Goal: Task Accomplishment & Management: Complete application form

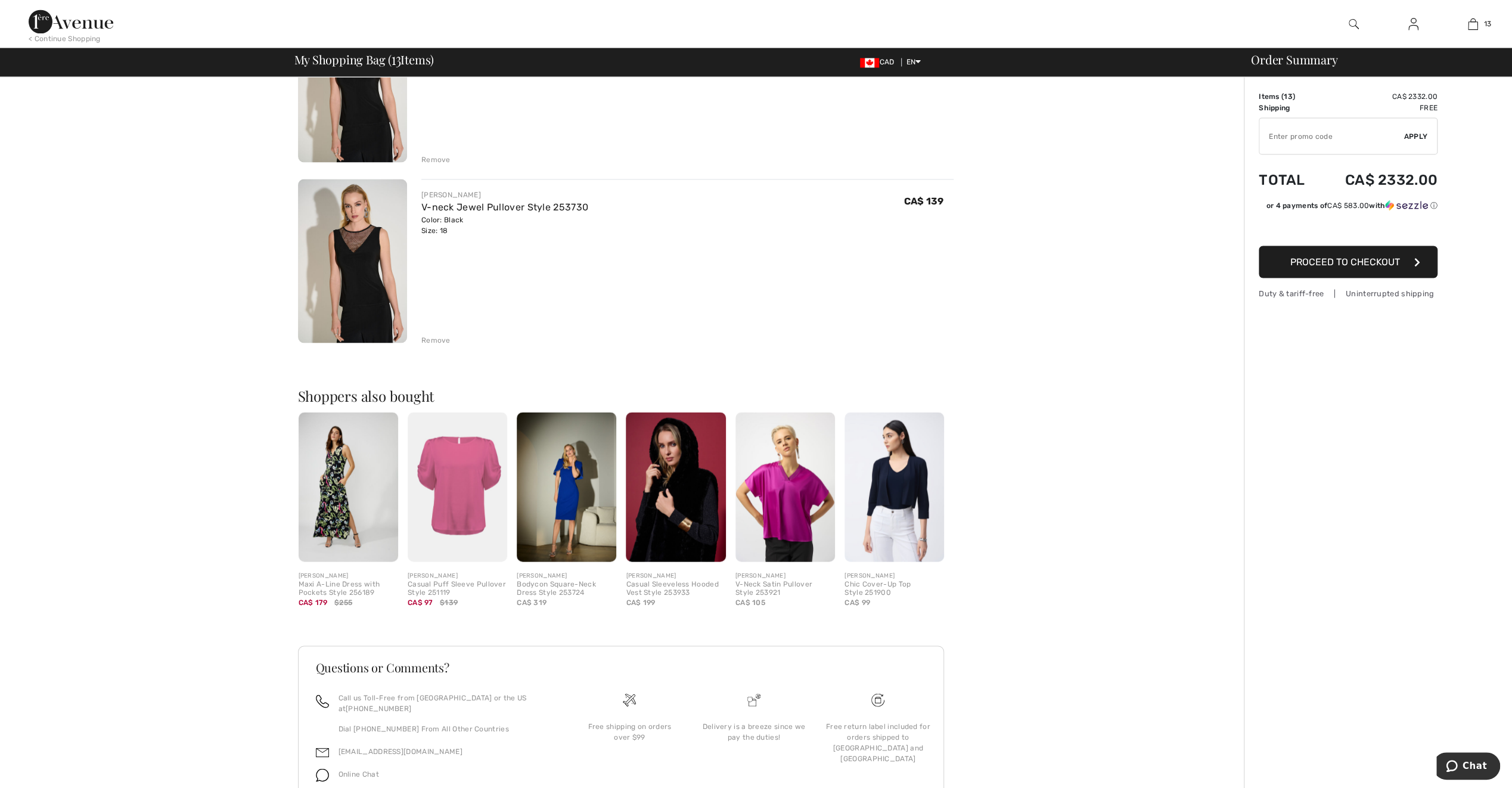
scroll to position [2205, 0]
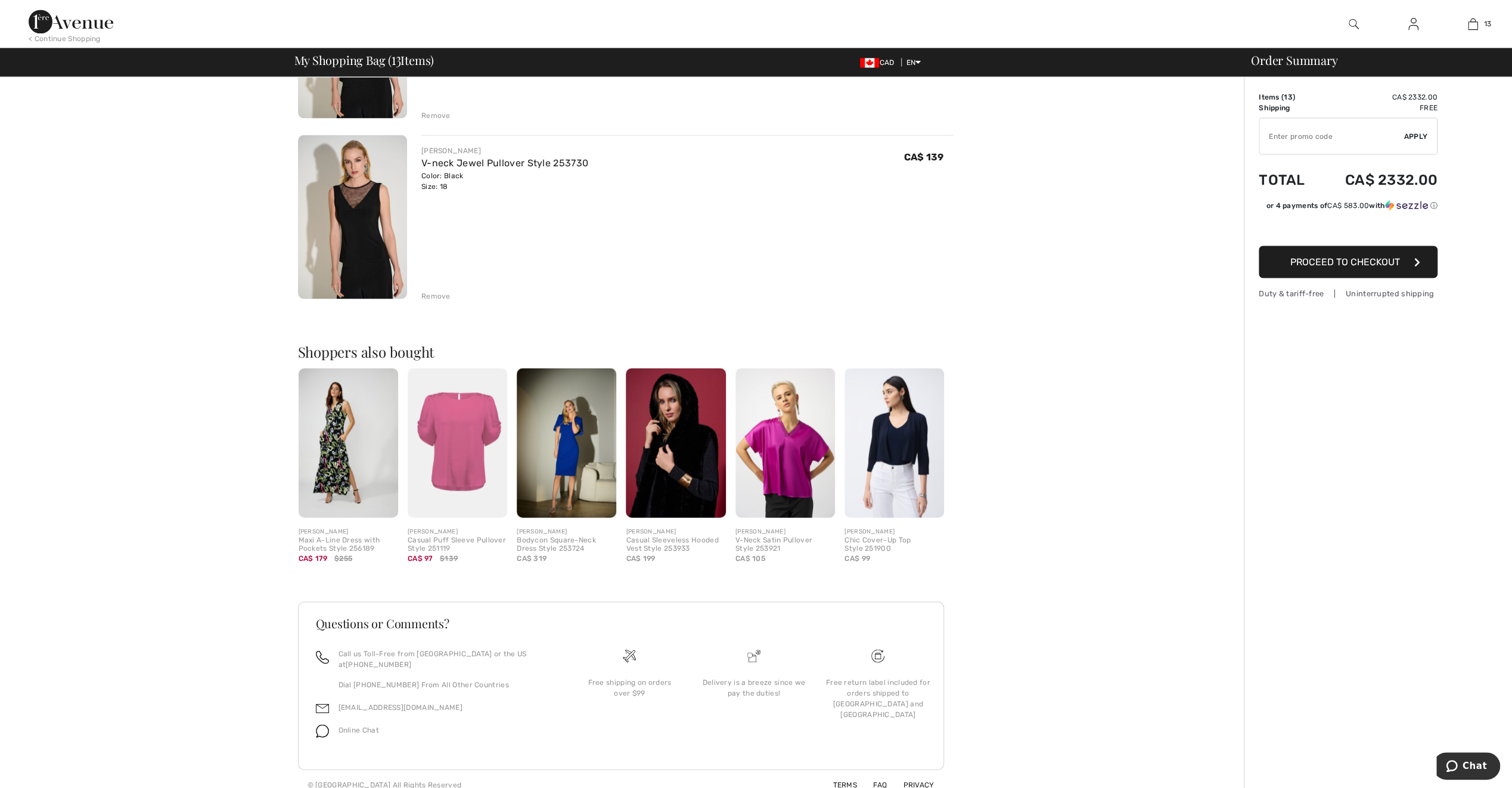
click at [1415, 25] on img at bounding box center [1413, 24] width 10 height 14
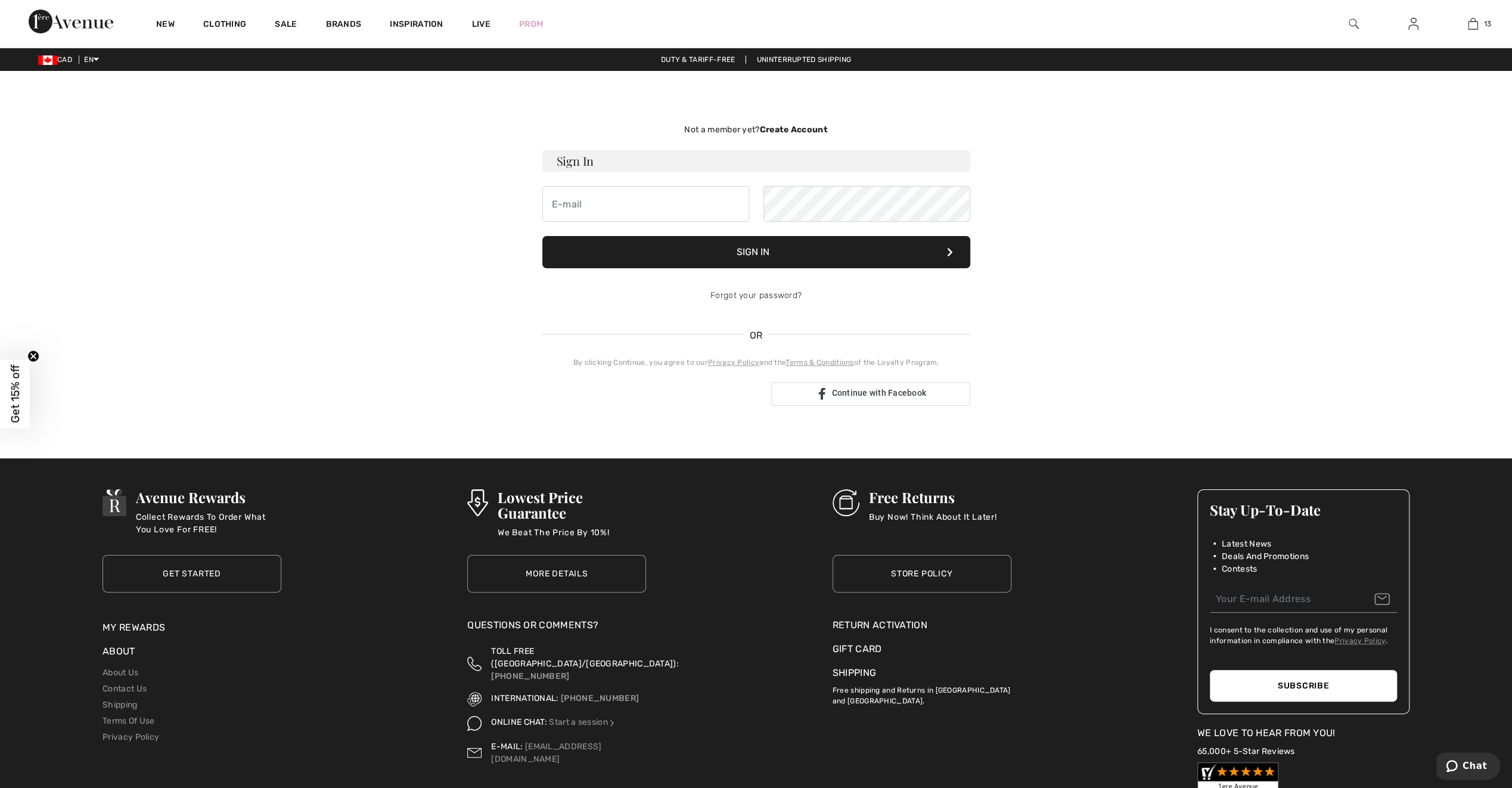
click at [793, 127] on strong "Create Account" at bounding box center [793, 129] width 68 height 10
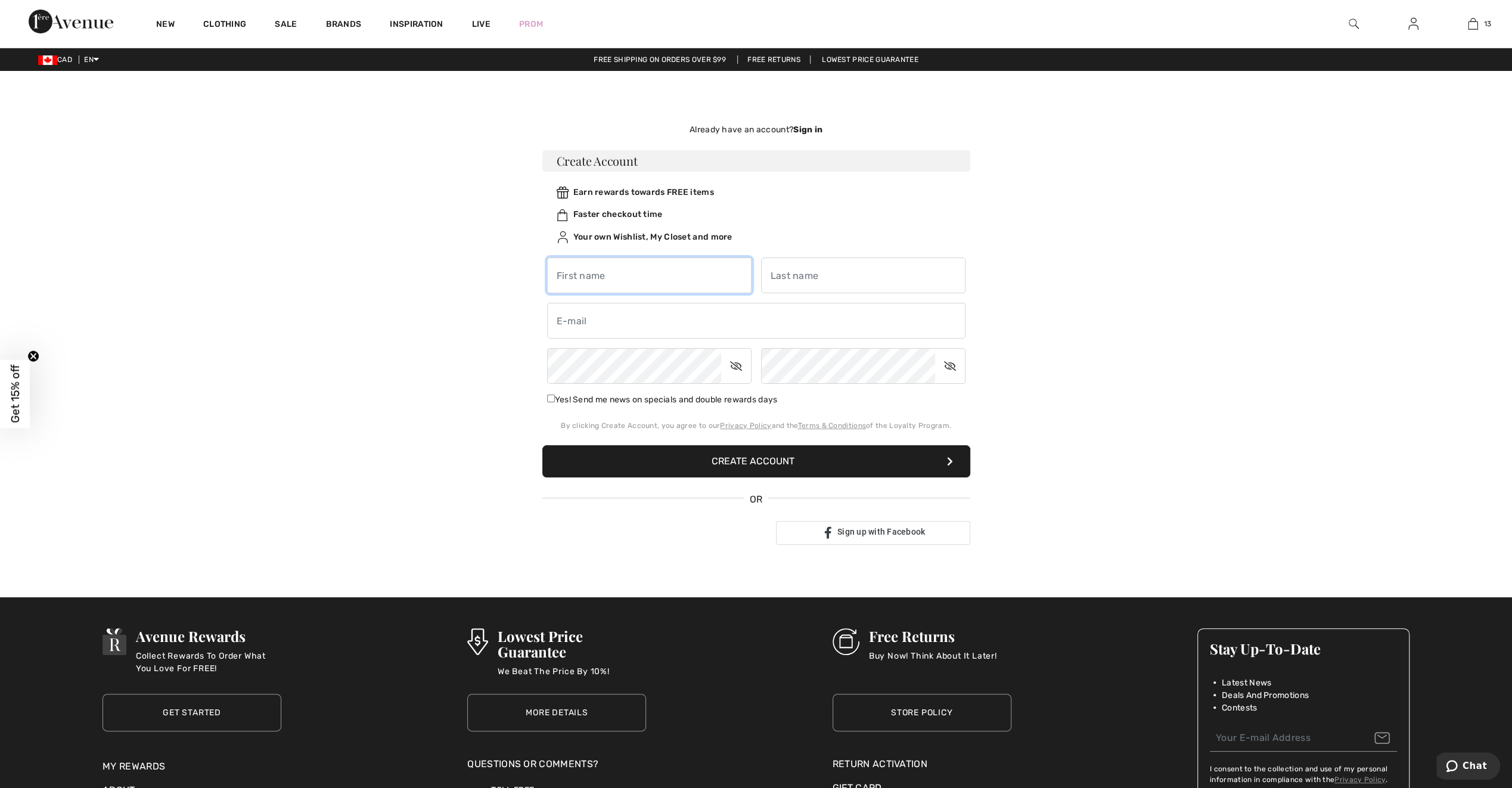
click at [604, 274] on input "text" at bounding box center [649, 275] width 205 height 36
type input "[PERSON_NAME]"
type input "Tugwood"
type input "frannietugwood54@gmail.com"
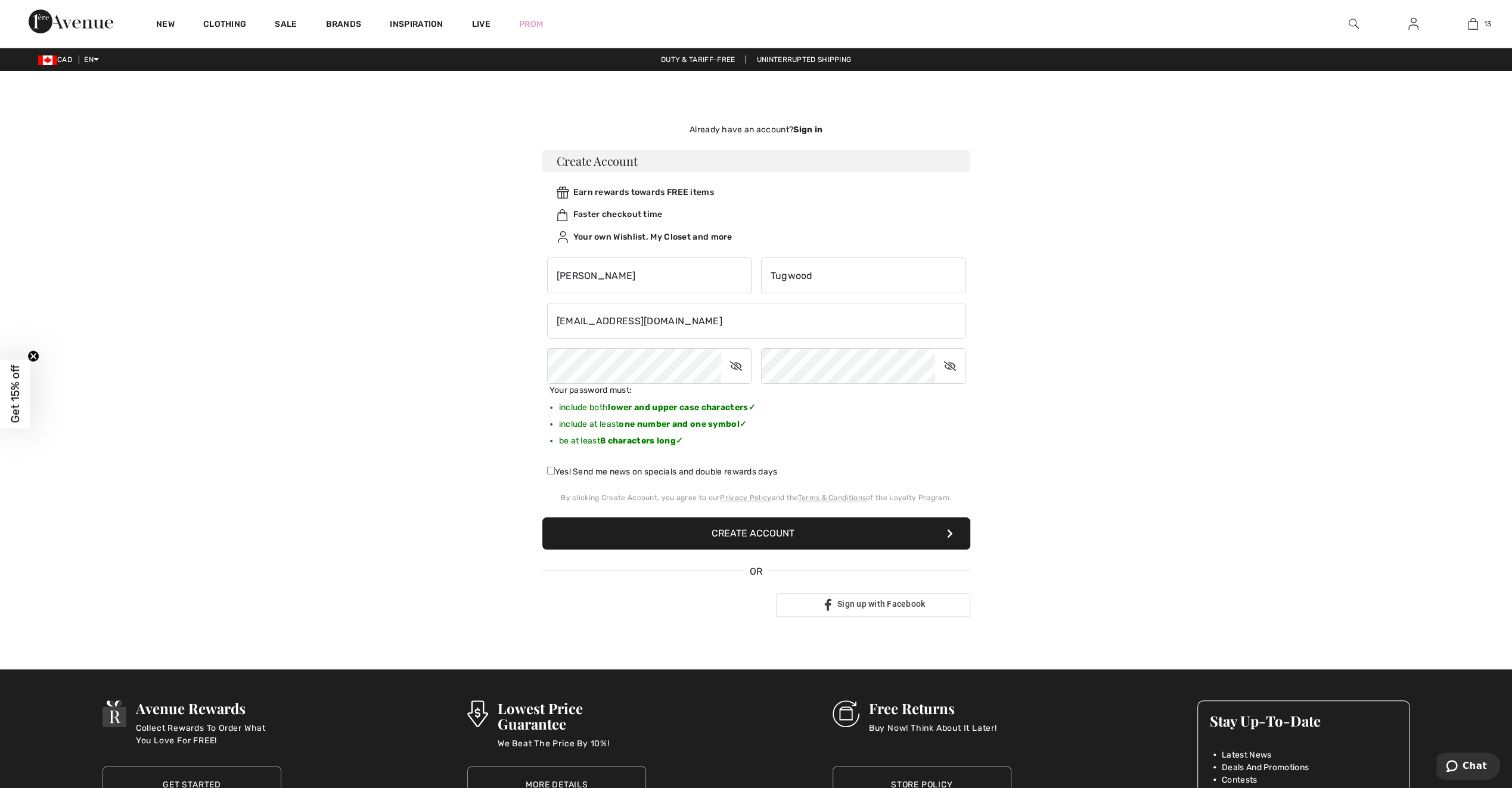
click at [944, 368] on icon at bounding box center [950, 366] width 30 height 28
click at [949, 368] on icon at bounding box center [950, 366] width 28 height 28
click at [550, 473] on input "Yes! Send me news on specials and double rewards days" at bounding box center [551, 470] width 8 height 8
checkbox input "true"
drag, startPoint x: 756, startPoint y: 530, endPoint x: 815, endPoint y: 535, distance: 59.2
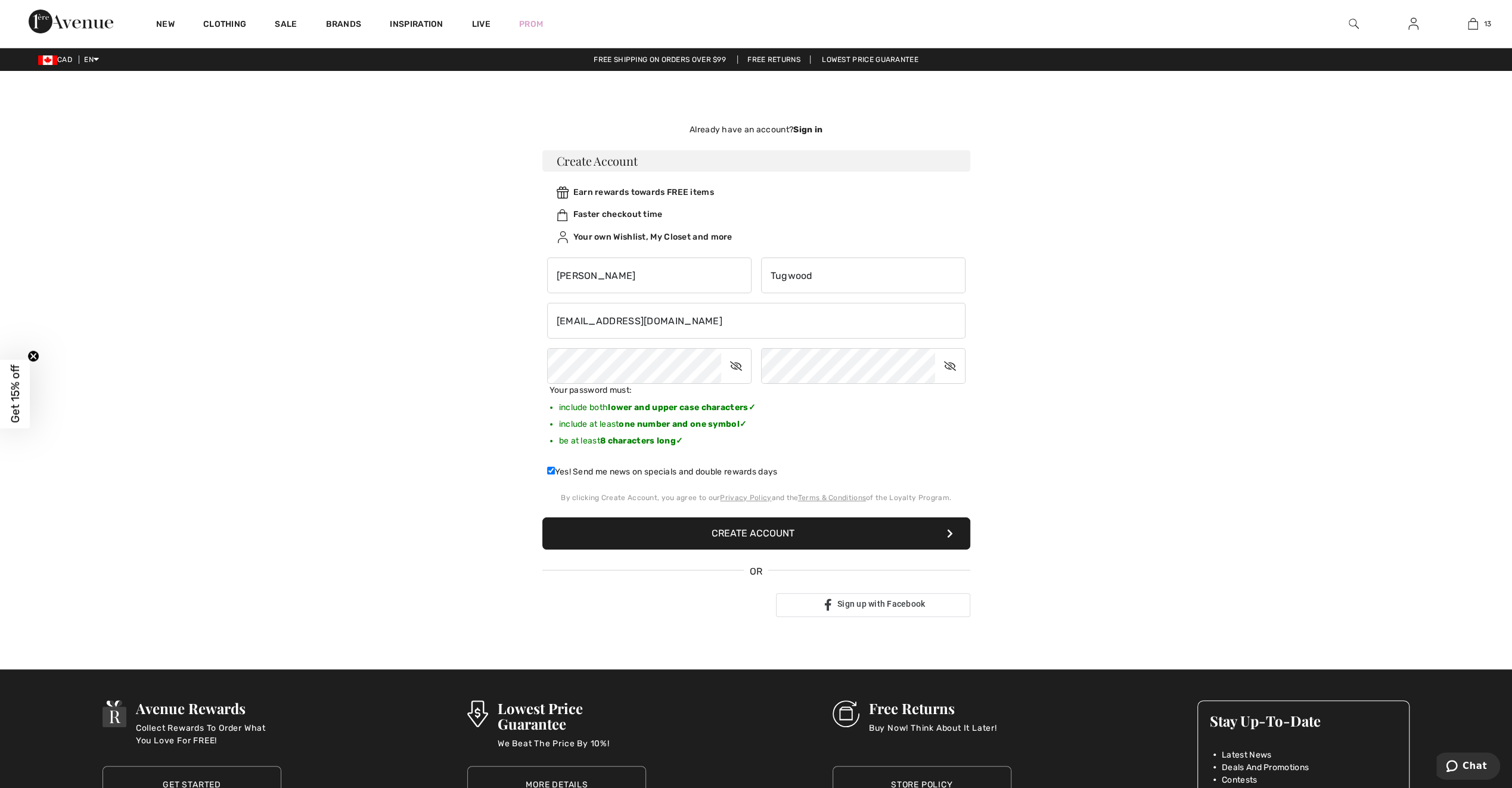
click at [756, 530] on button "Create Account" at bounding box center [756, 533] width 428 height 32
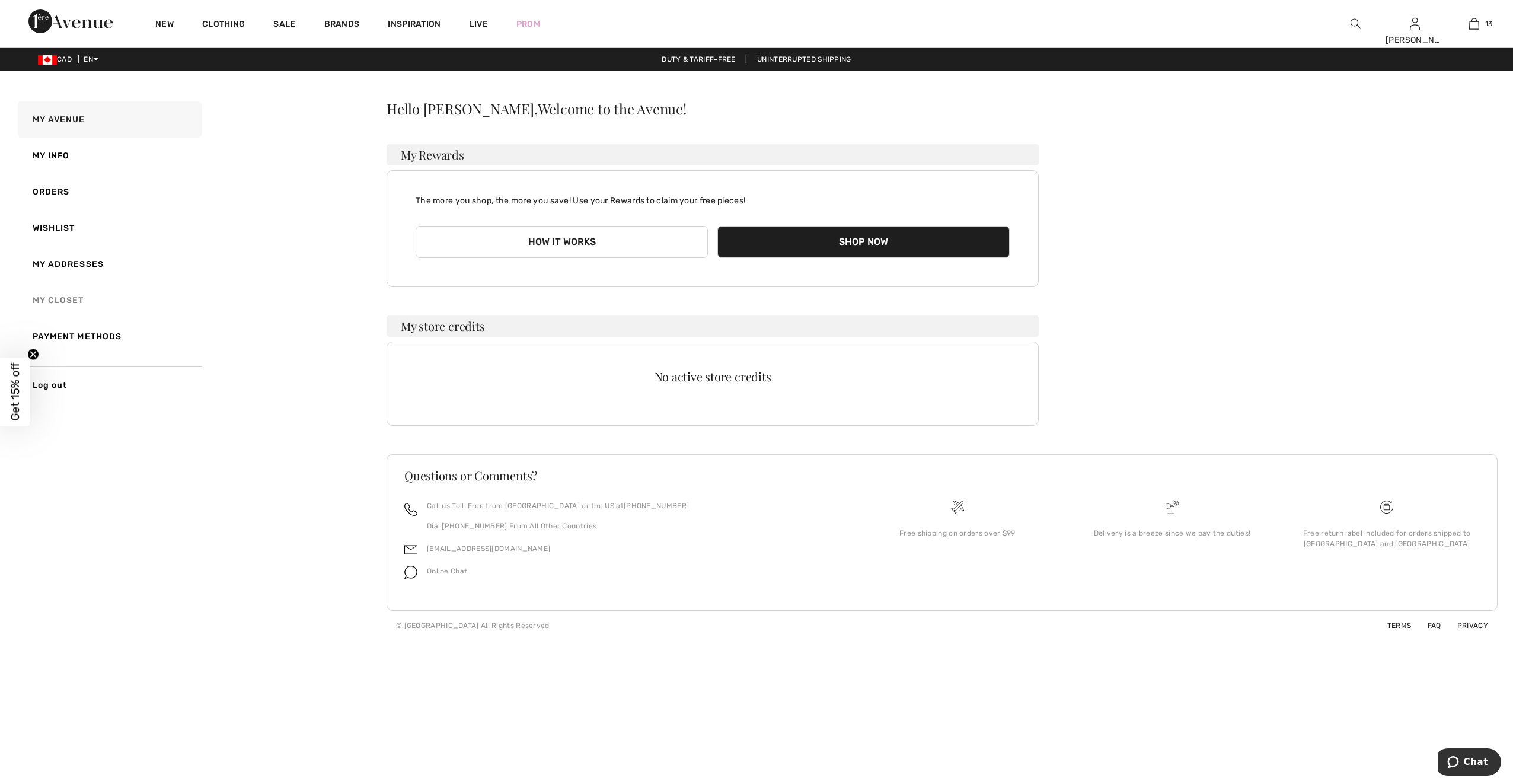
click at [54, 299] on link "My Closet" at bounding box center [109, 300] width 187 height 36
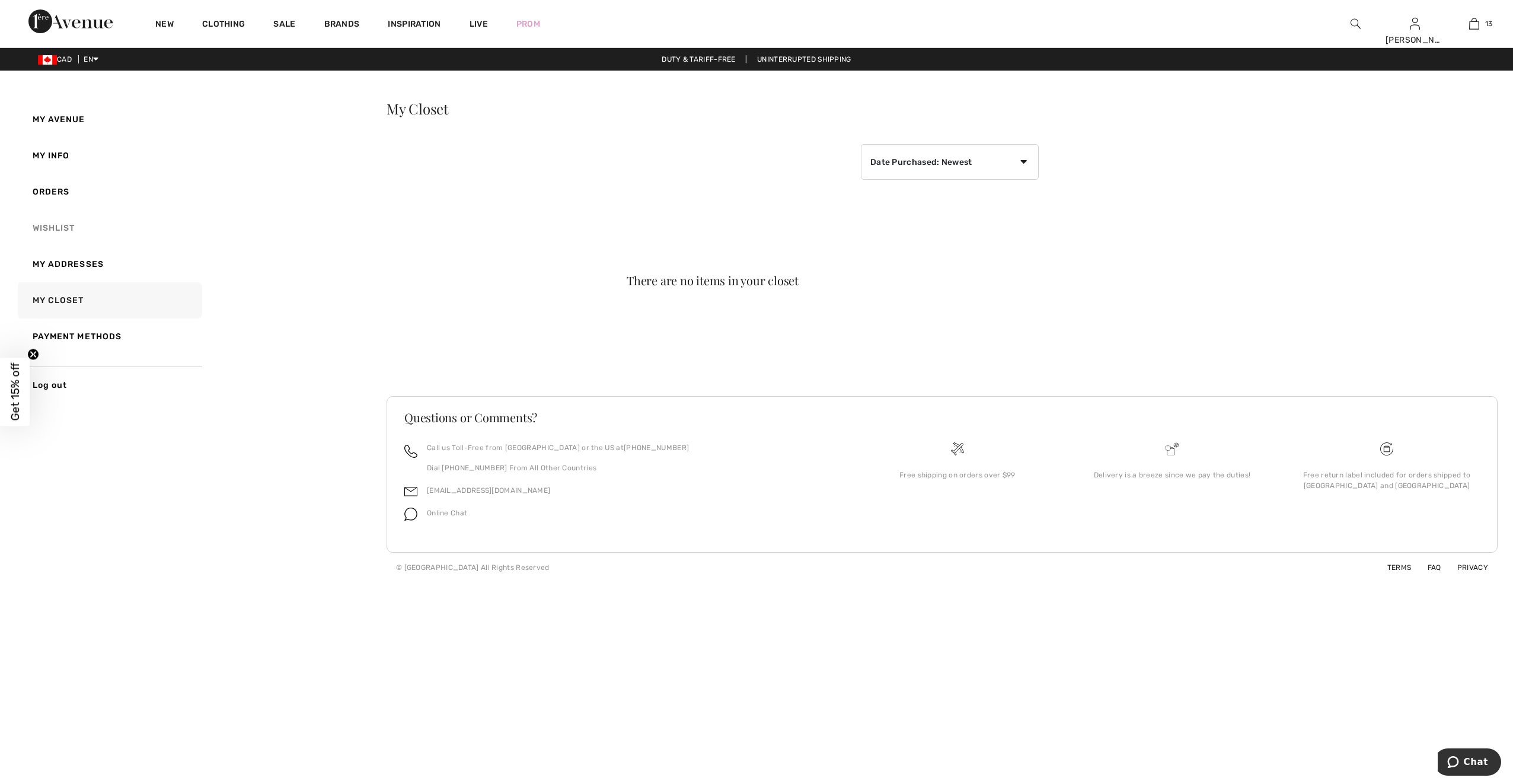
click at [47, 225] on link "Wishlist" at bounding box center [109, 228] width 187 height 36
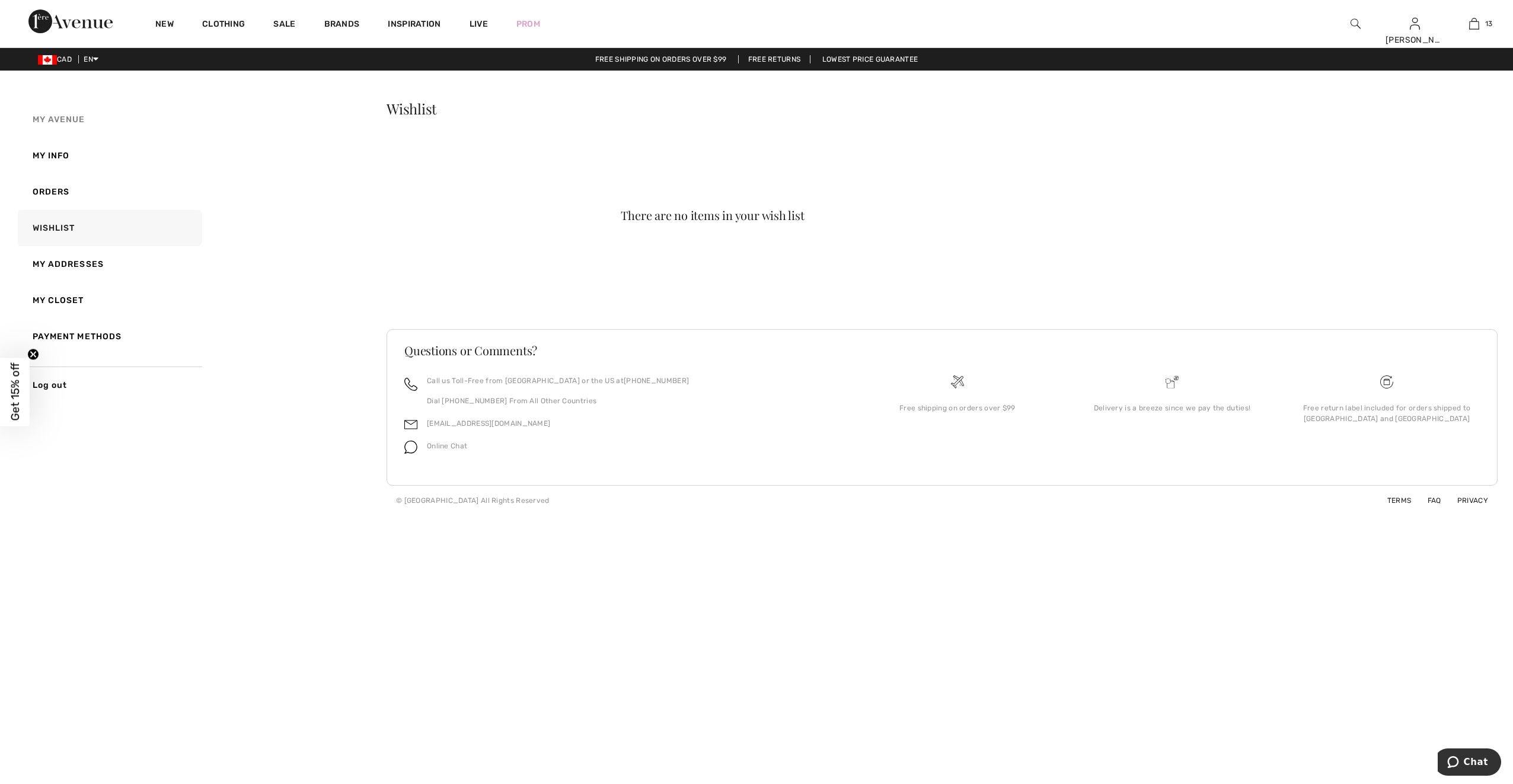
click at [52, 117] on span "My Avenue" at bounding box center [59, 119] width 53 height 10
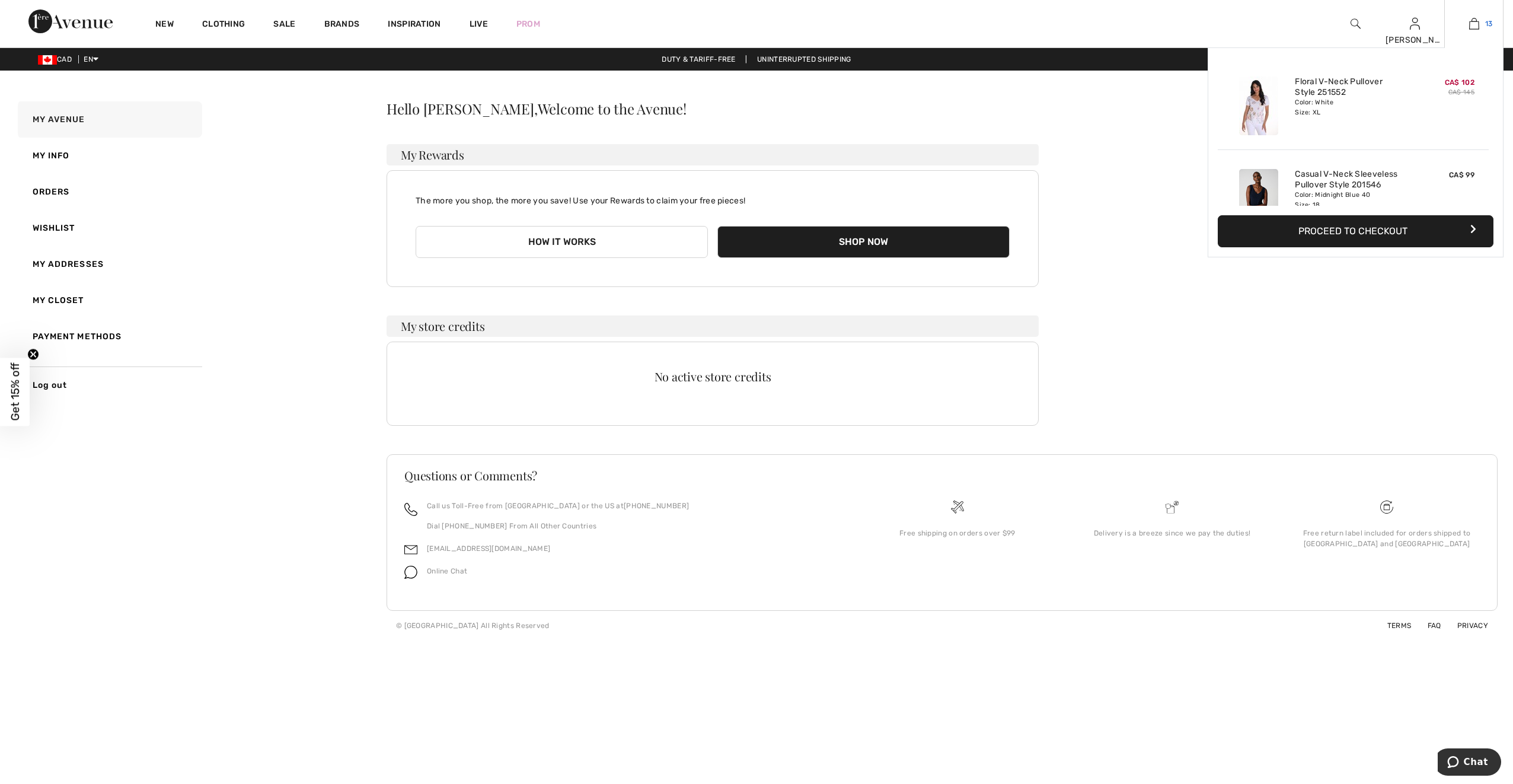
click at [1480, 23] on link "13" at bounding box center [1474, 24] width 58 height 14
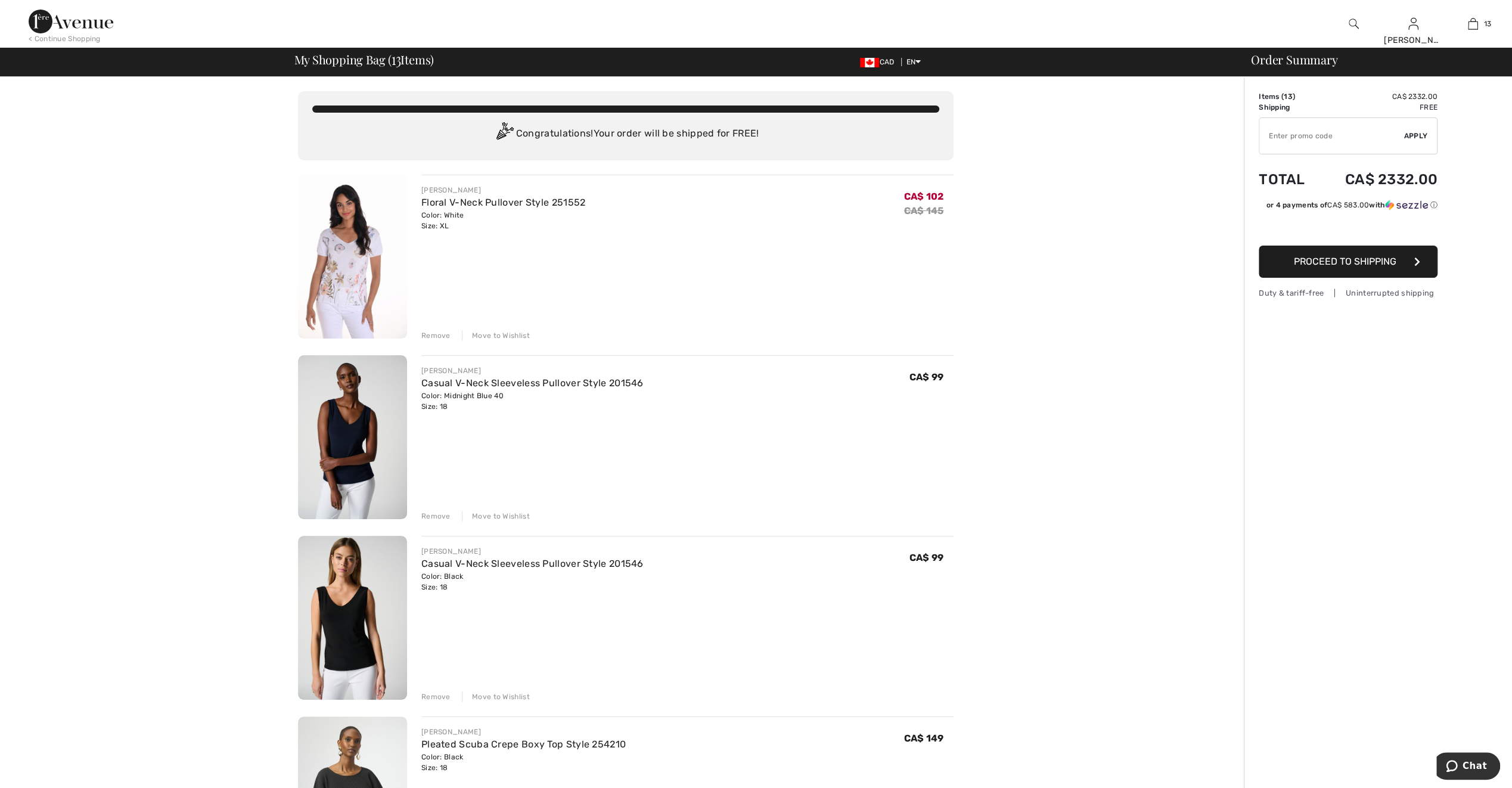
click at [505, 333] on div "Move to Wishlist" at bounding box center [495, 335] width 68 height 11
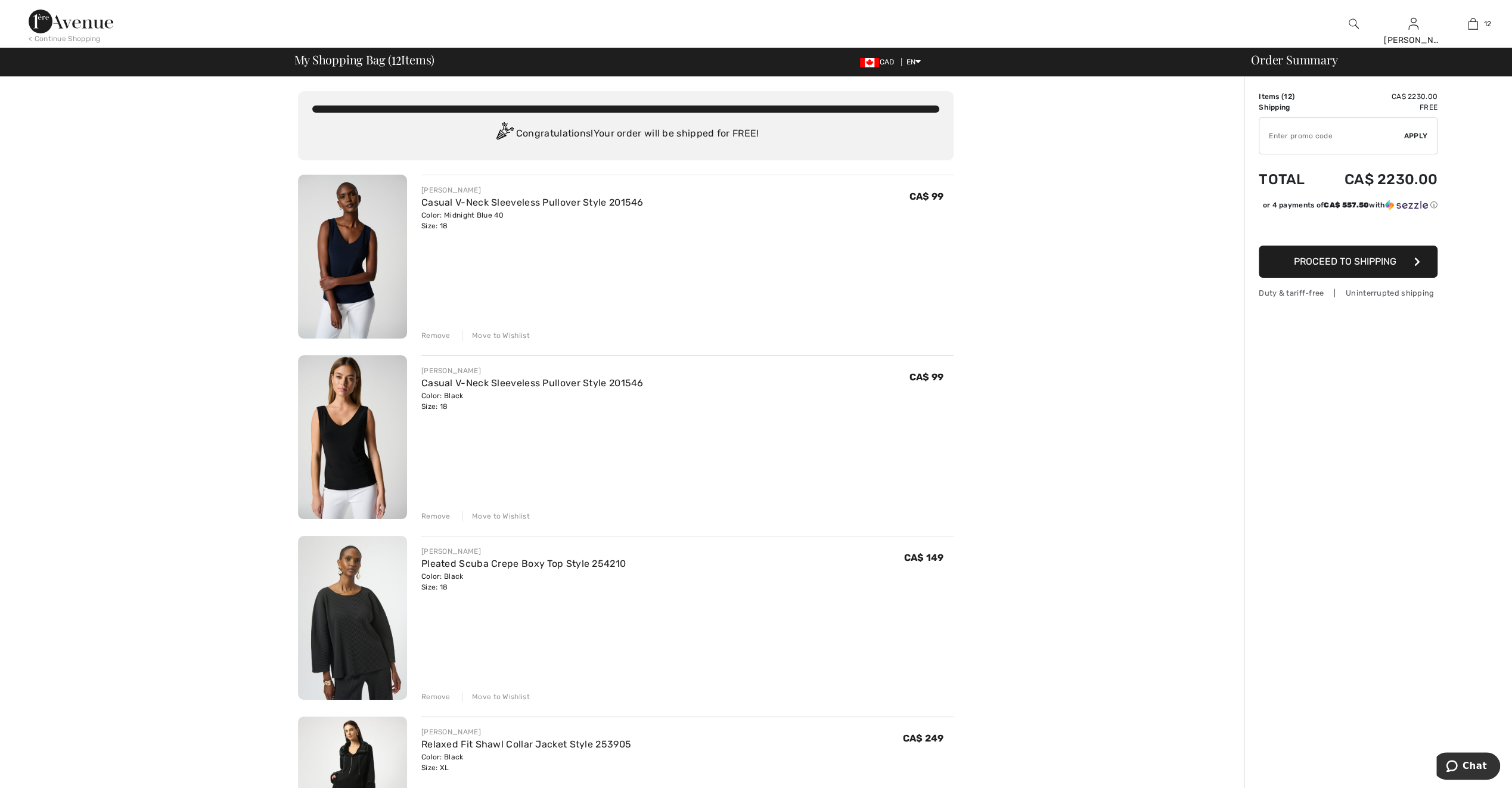
click at [504, 334] on div "Move to Wishlist" at bounding box center [495, 335] width 68 height 11
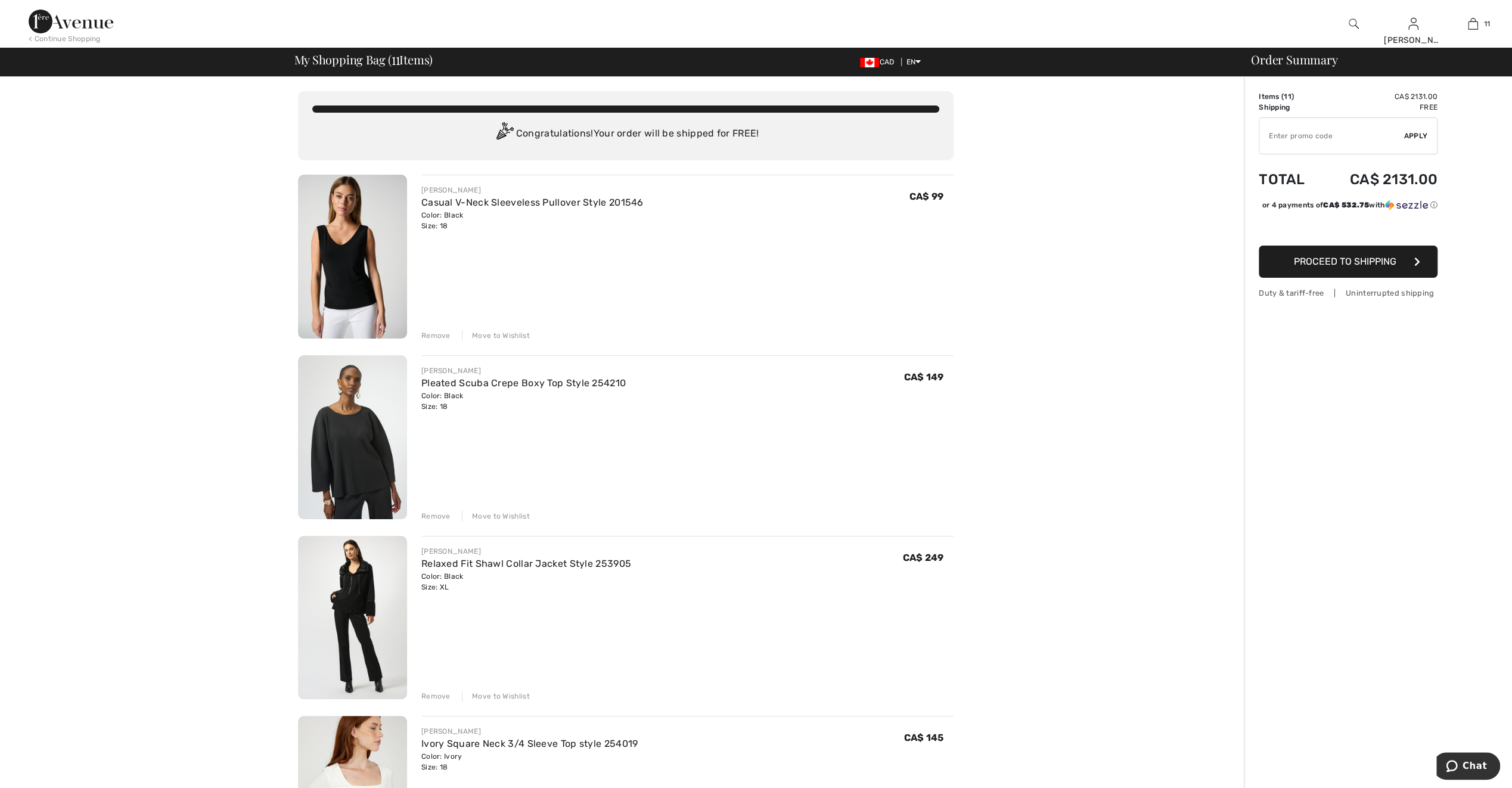
drag, startPoint x: 499, startPoint y: 332, endPoint x: 527, endPoint y: 353, distance: 35.0
click at [497, 333] on div "Move to Wishlist" at bounding box center [495, 335] width 68 height 11
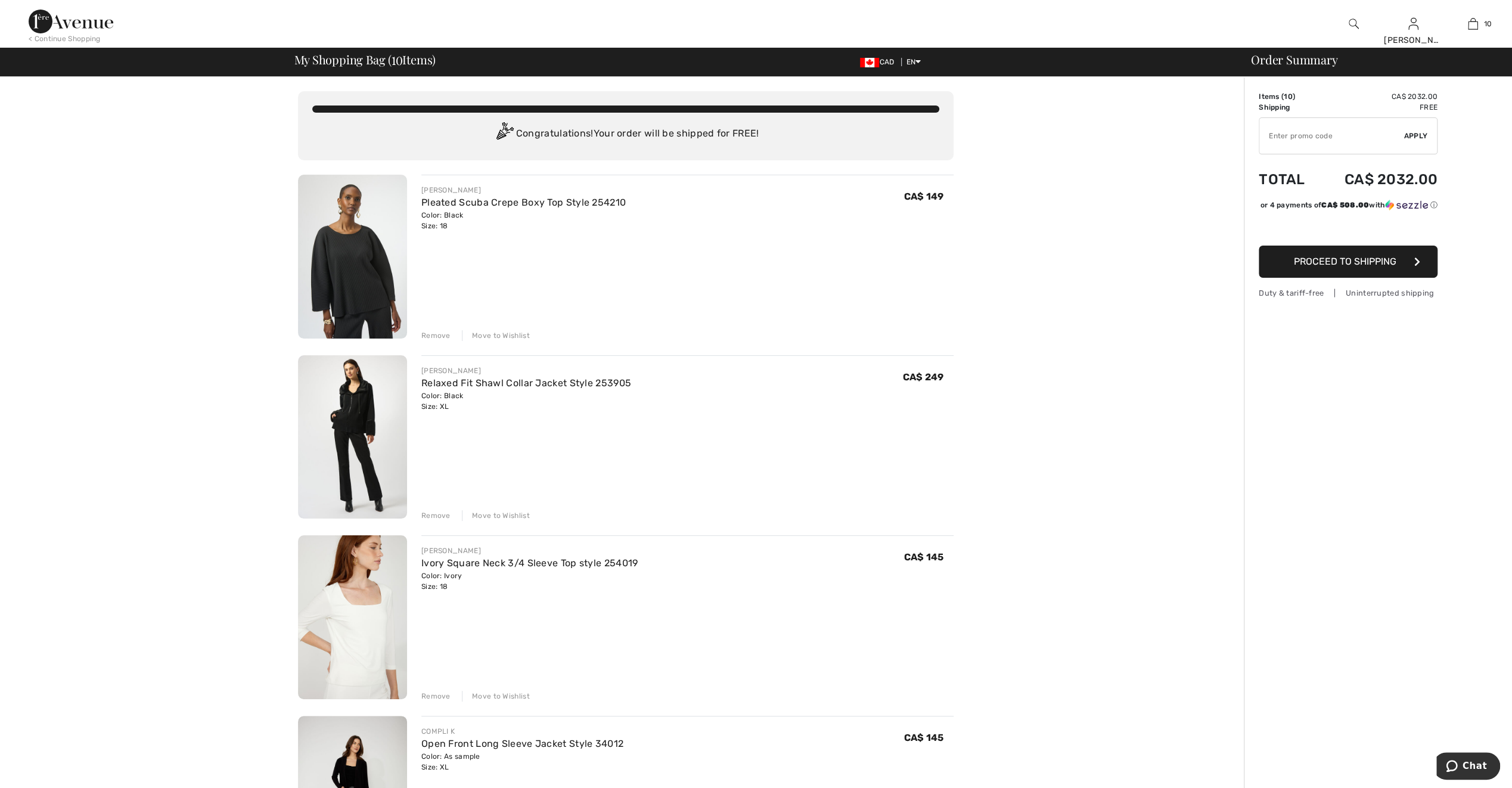
drag, startPoint x: 508, startPoint y: 336, endPoint x: 516, endPoint y: 345, distance: 12.0
click at [507, 337] on div "Move to Wishlist" at bounding box center [495, 335] width 68 height 11
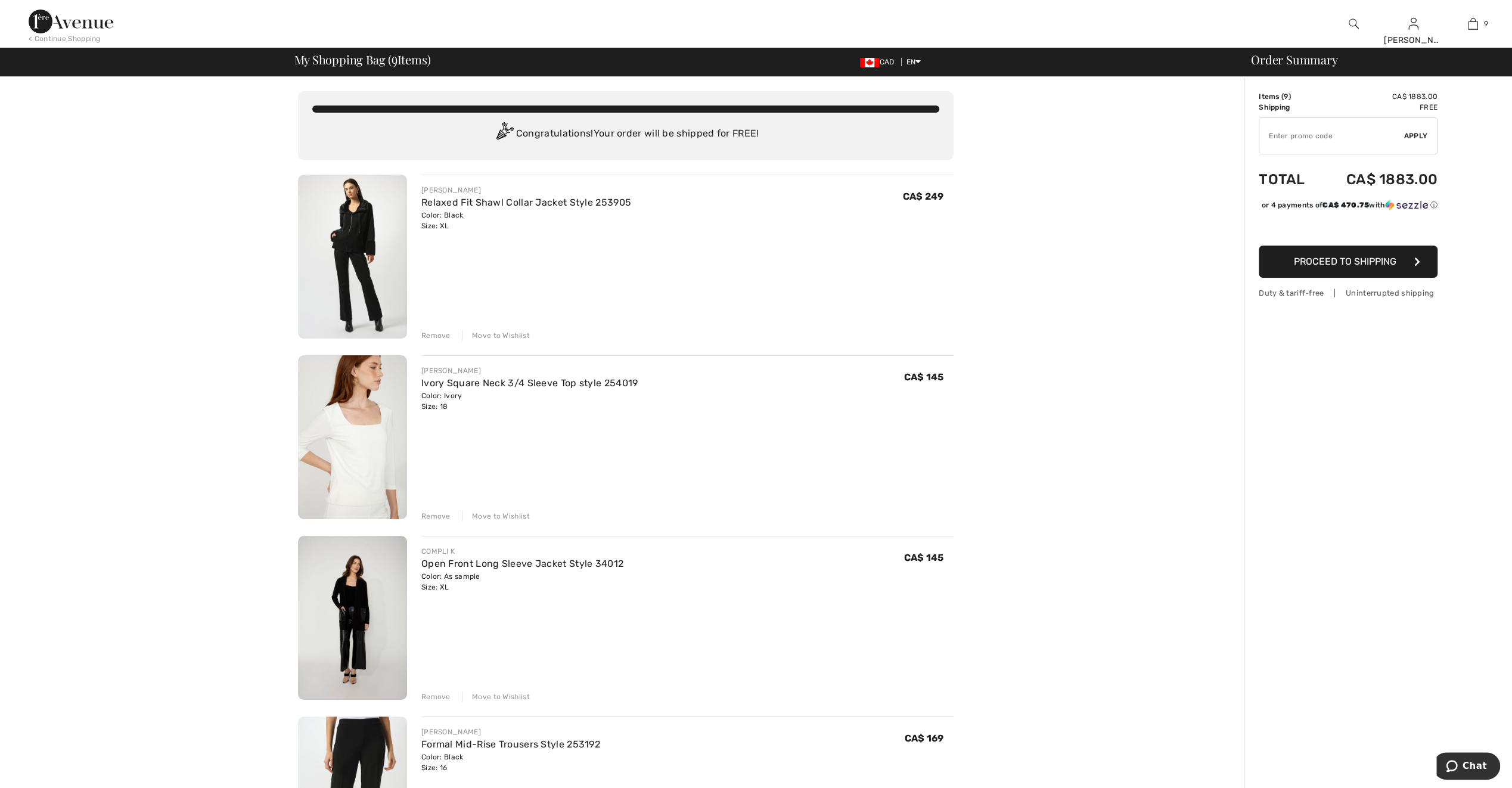
click at [494, 334] on div "Move to Wishlist" at bounding box center [495, 335] width 68 height 11
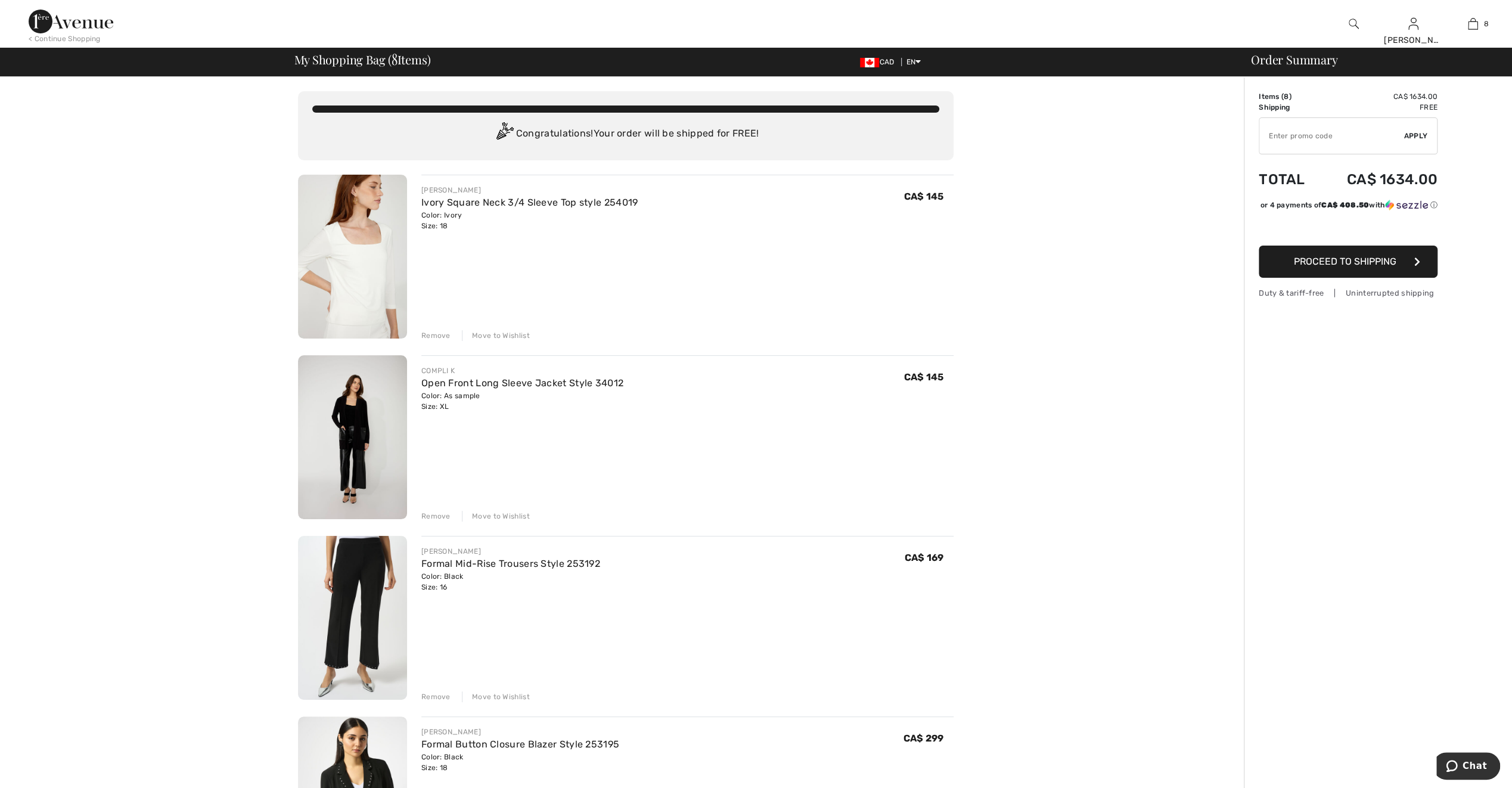
drag, startPoint x: 499, startPoint y: 333, endPoint x: 549, endPoint y: 357, distance: 55.5
click at [499, 335] on div "Move to Wishlist" at bounding box center [495, 335] width 68 height 11
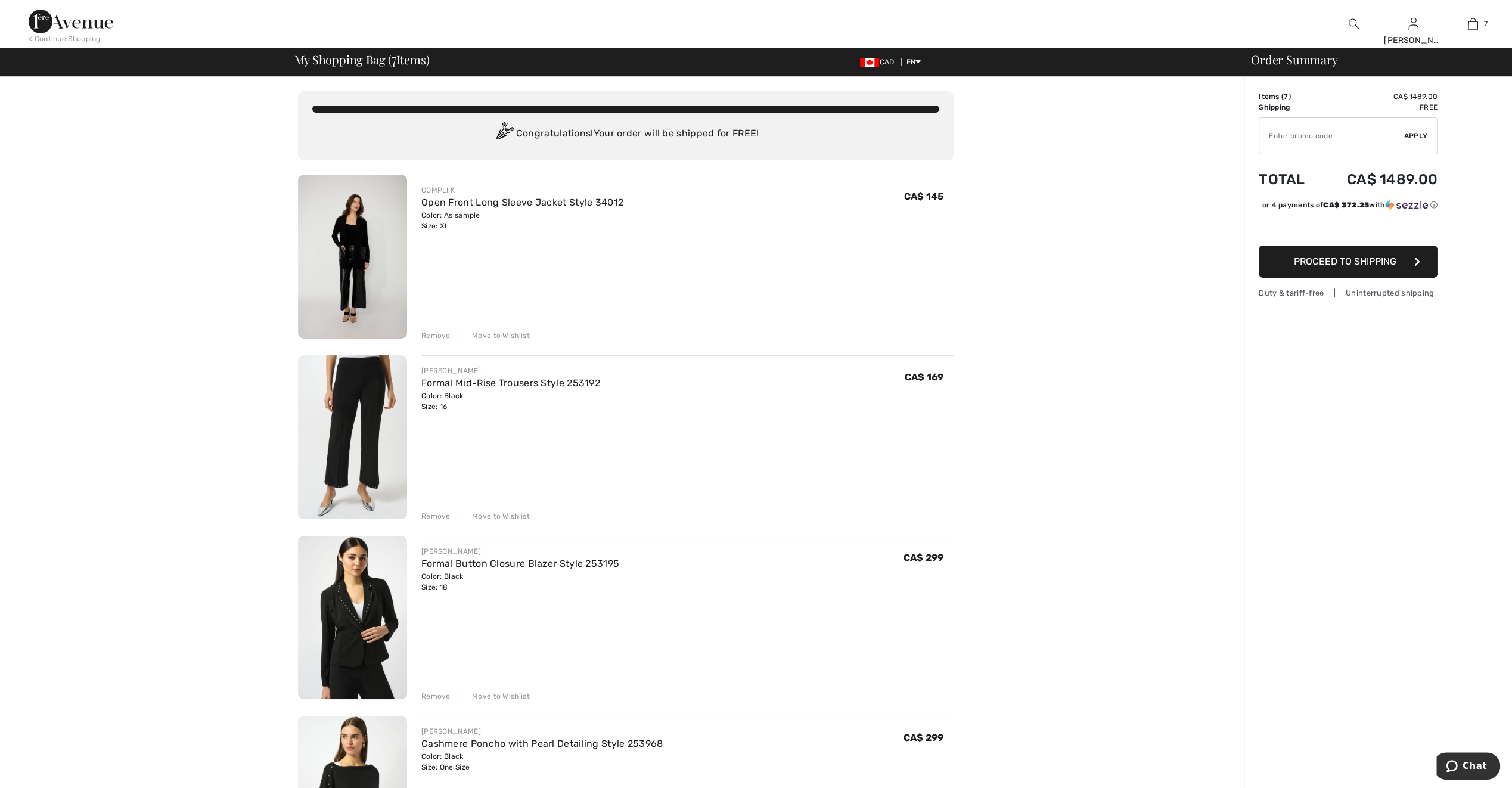
click at [503, 336] on div "Move to Wishlist" at bounding box center [495, 335] width 68 height 11
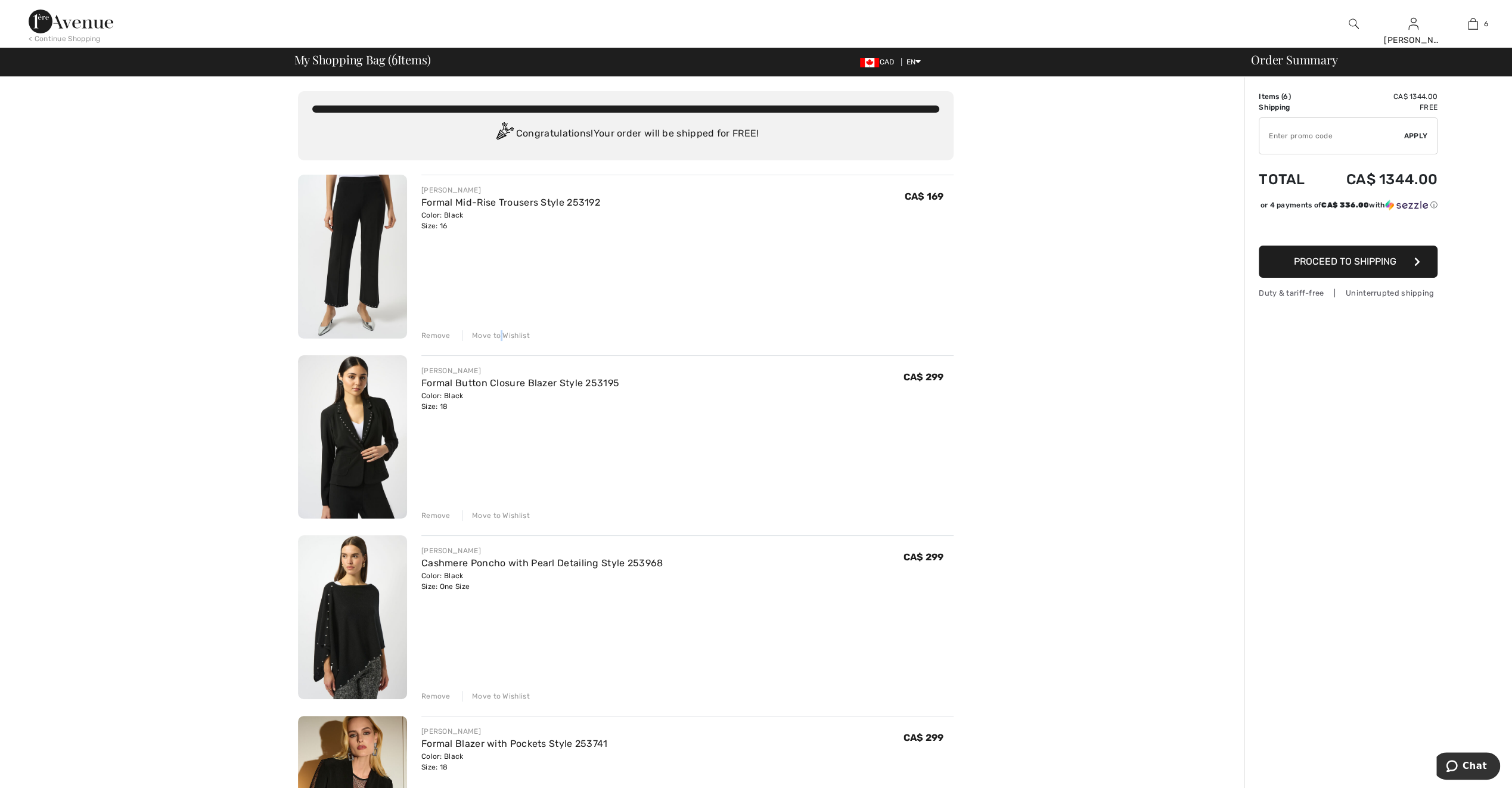
click at [500, 336] on div "Move to Wishlist" at bounding box center [495, 335] width 68 height 11
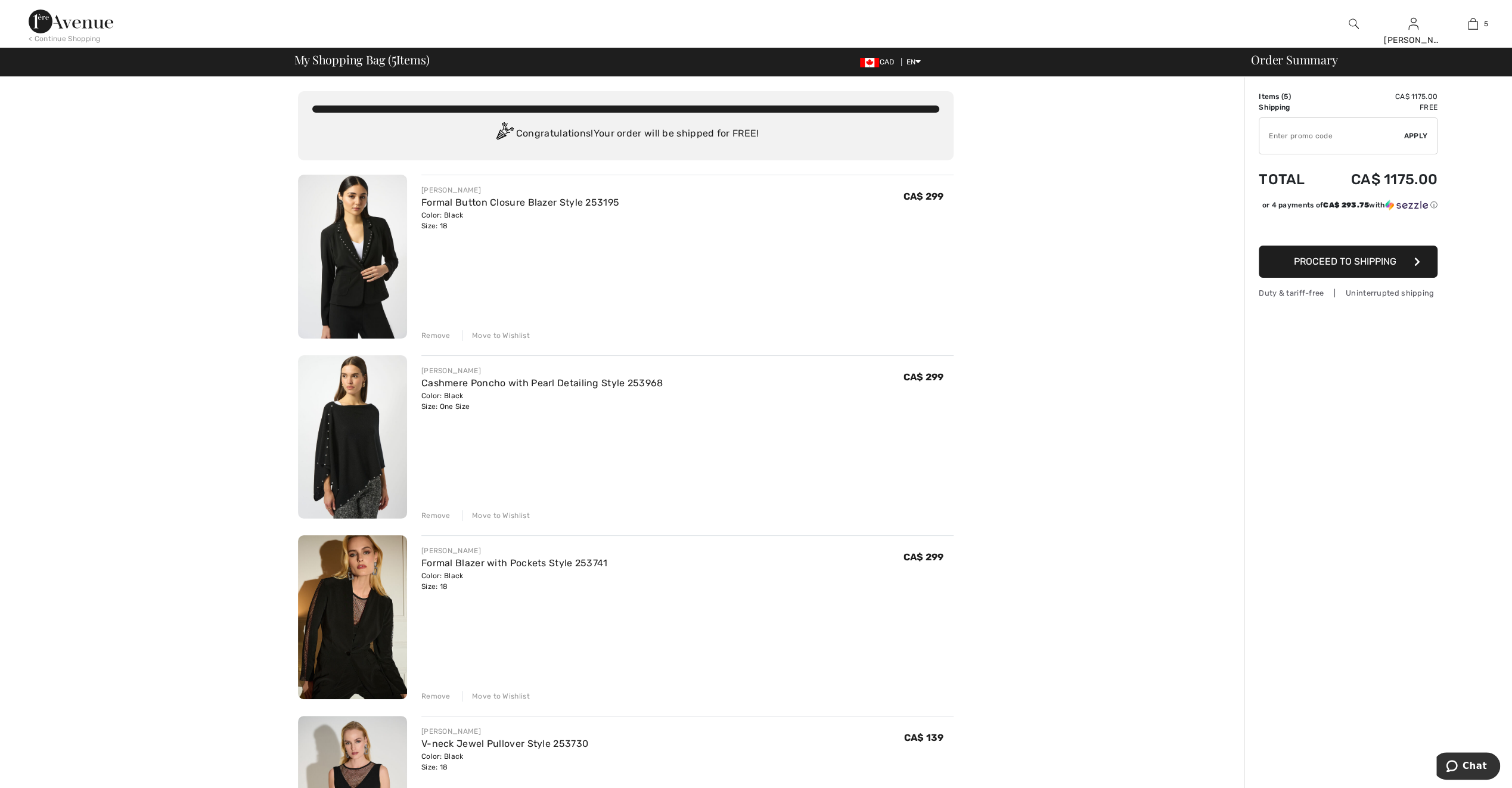
click at [492, 333] on div "Move to Wishlist" at bounding box center [495, 335] width 68 height 11
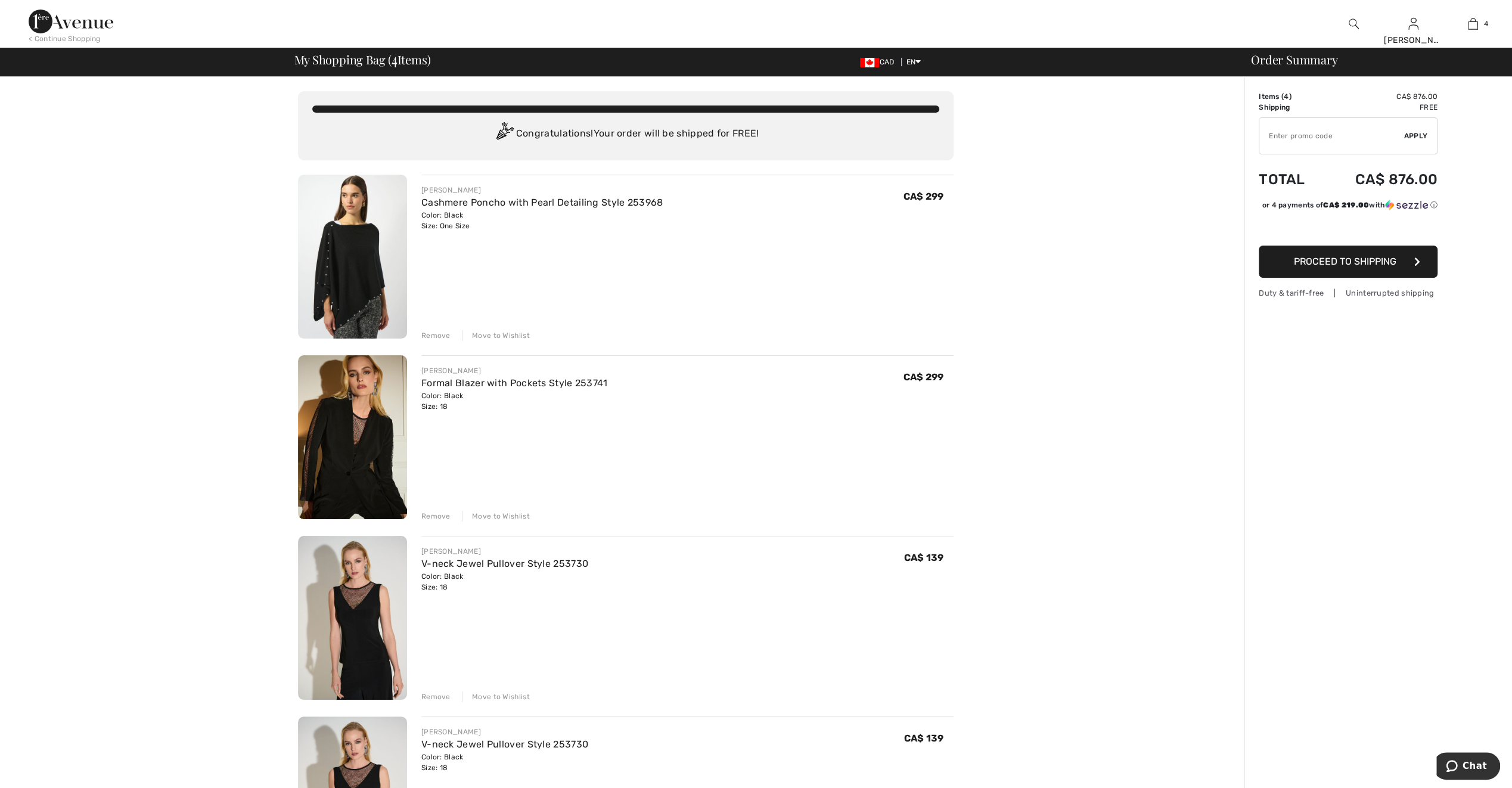
drag, startPoint x: 498, startPoint y: 336, endPoint x: 554, endPoint y: 362, distance: 61.7
click at [499, 337] on div "Move to Wishlist" at bounding box center [495, 335] width 68 height 11
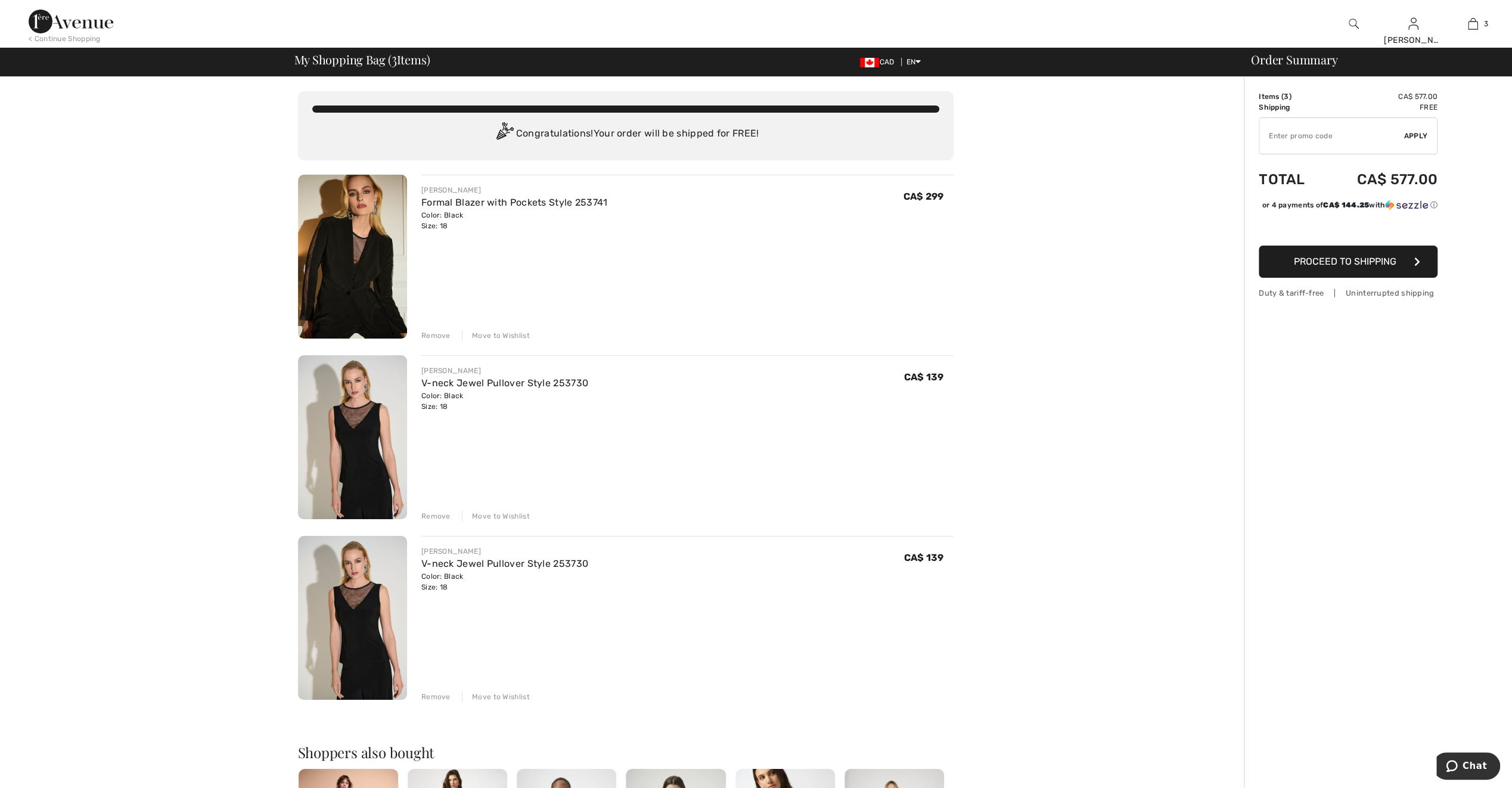
click at [492, 336] on div "Move to Wishlist" at bounding box center [495, 335] width 68 height 11
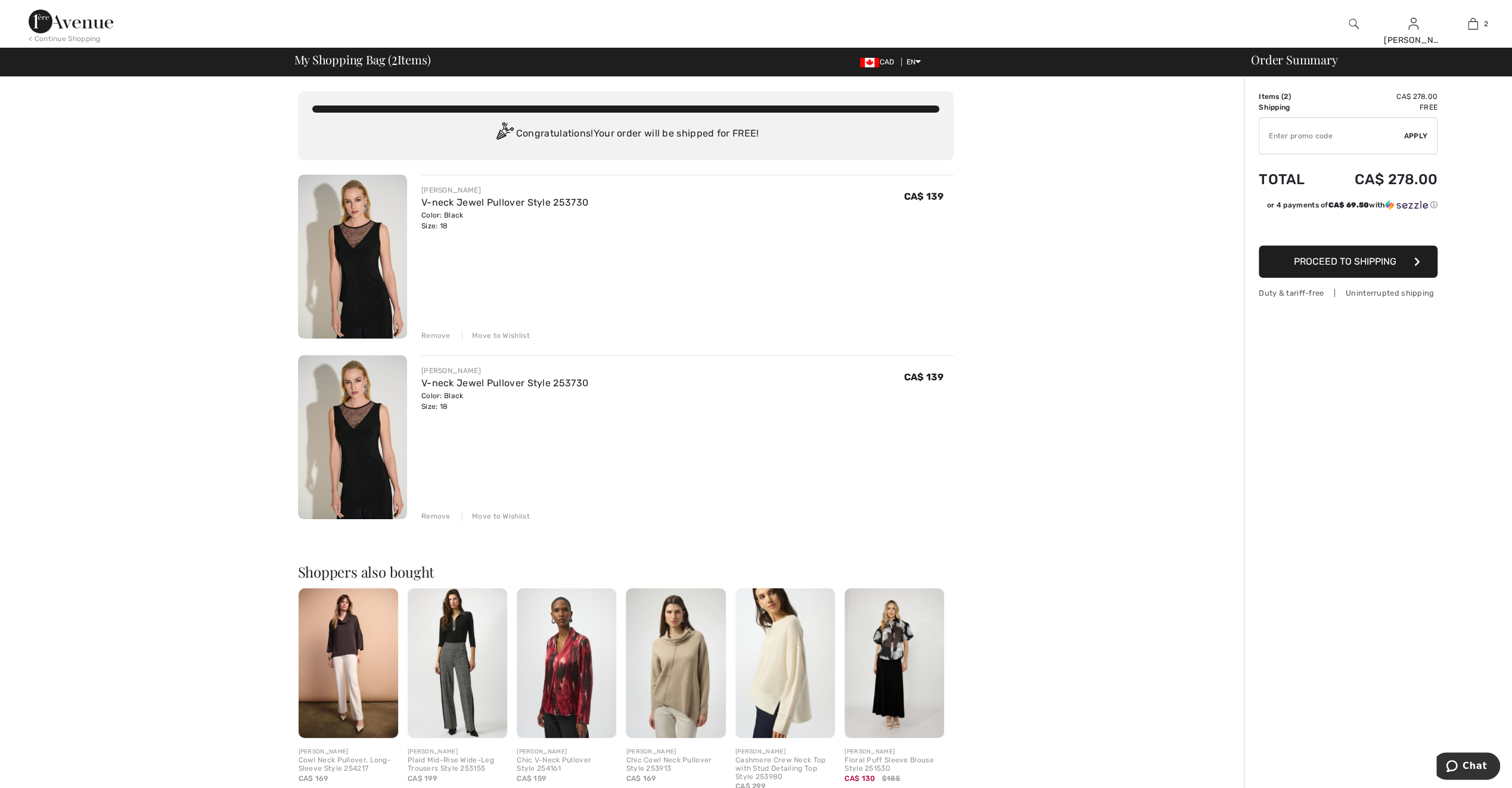
drag, startPoint x: 499, startPoint y: 336, endPoint x: 566, endPoint y: 368, distance: 74.2
click at [499, 337] on div "Move to Wishlist" at bounding box center [495, 335] width 68 height 11
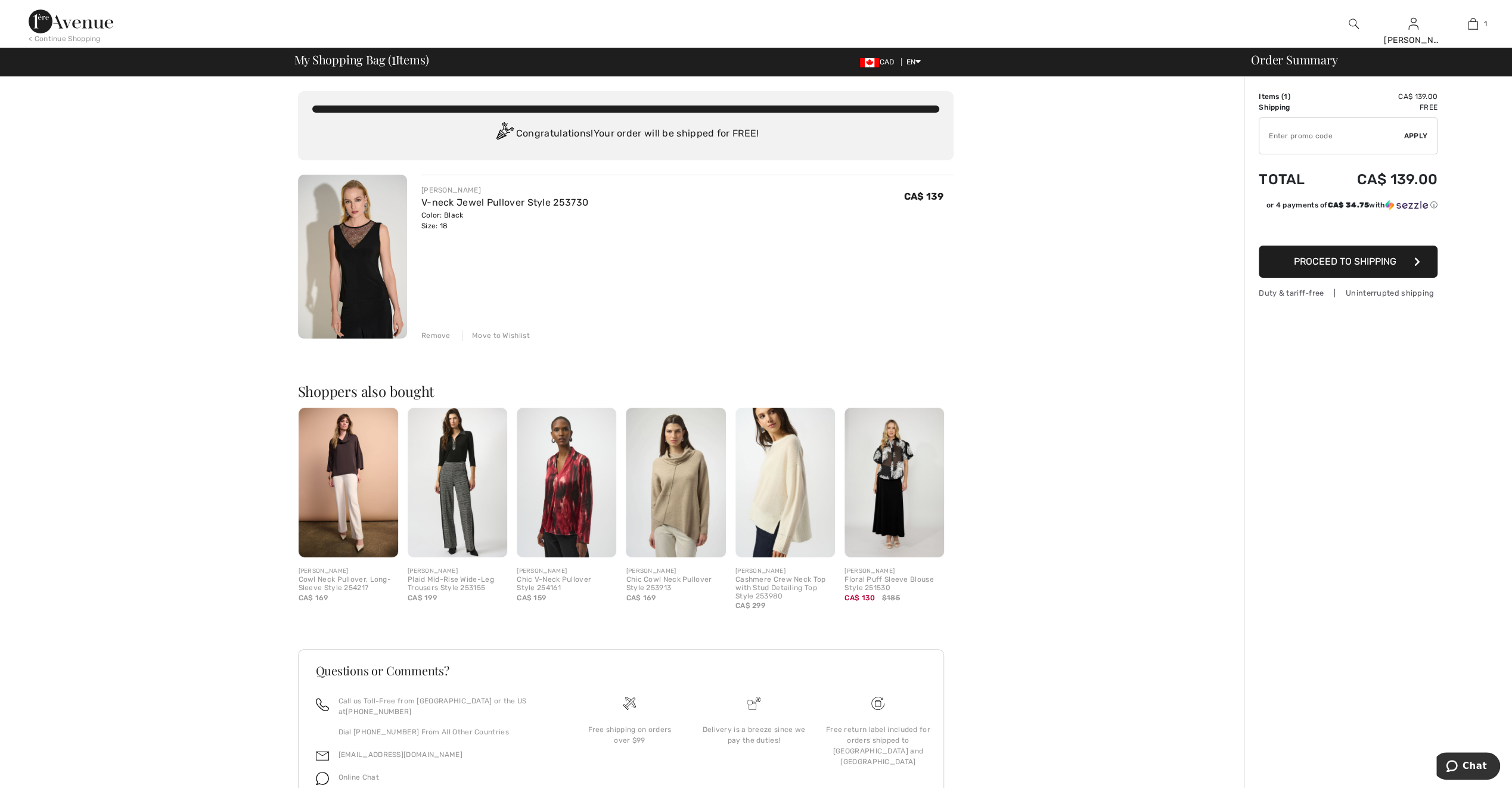
click at [510, 336] on div "Move to Wishlist" at bounding box center [495, 335] width 68 height 11
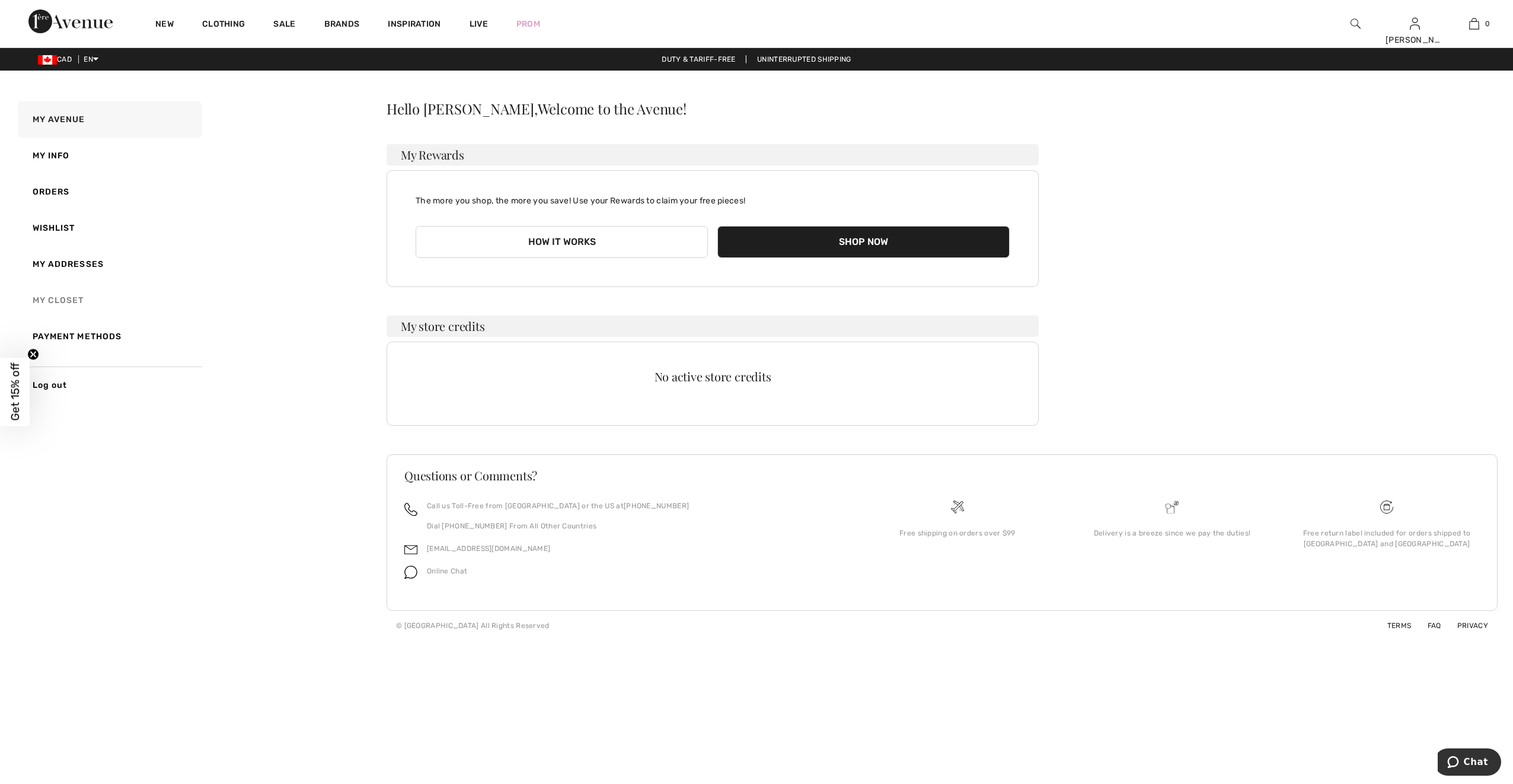
drag, startPoint x: 62, startPoint y: 295, endPoint x: 71, endPoint y: 298, distance: 9.5
click at [67, 296] on link "My Closet" at bounding box center [109, 300] width 187 height 36
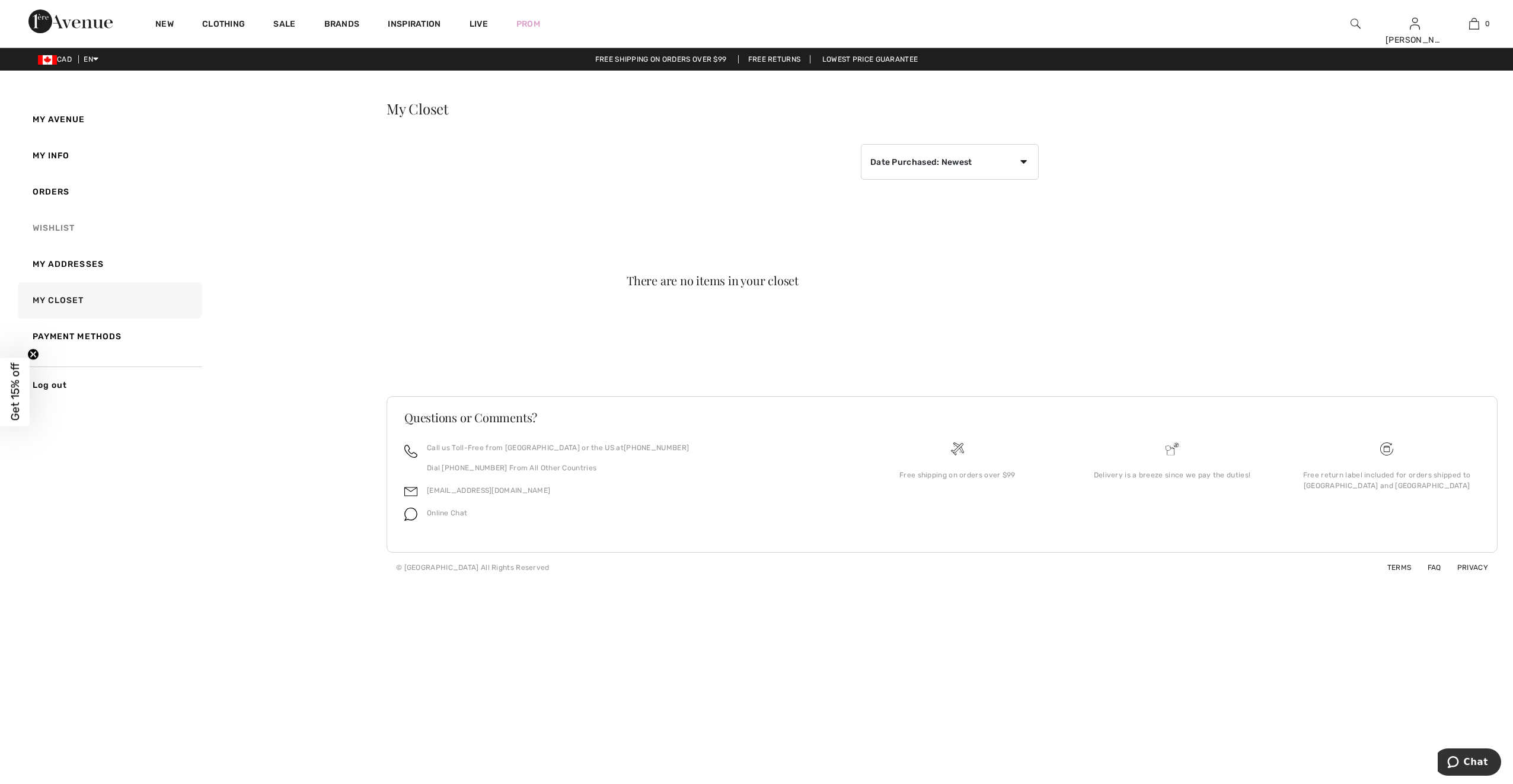
click at [54, 230] on link "Wishlist" at bounding box center [109, 228] width 187 height 36
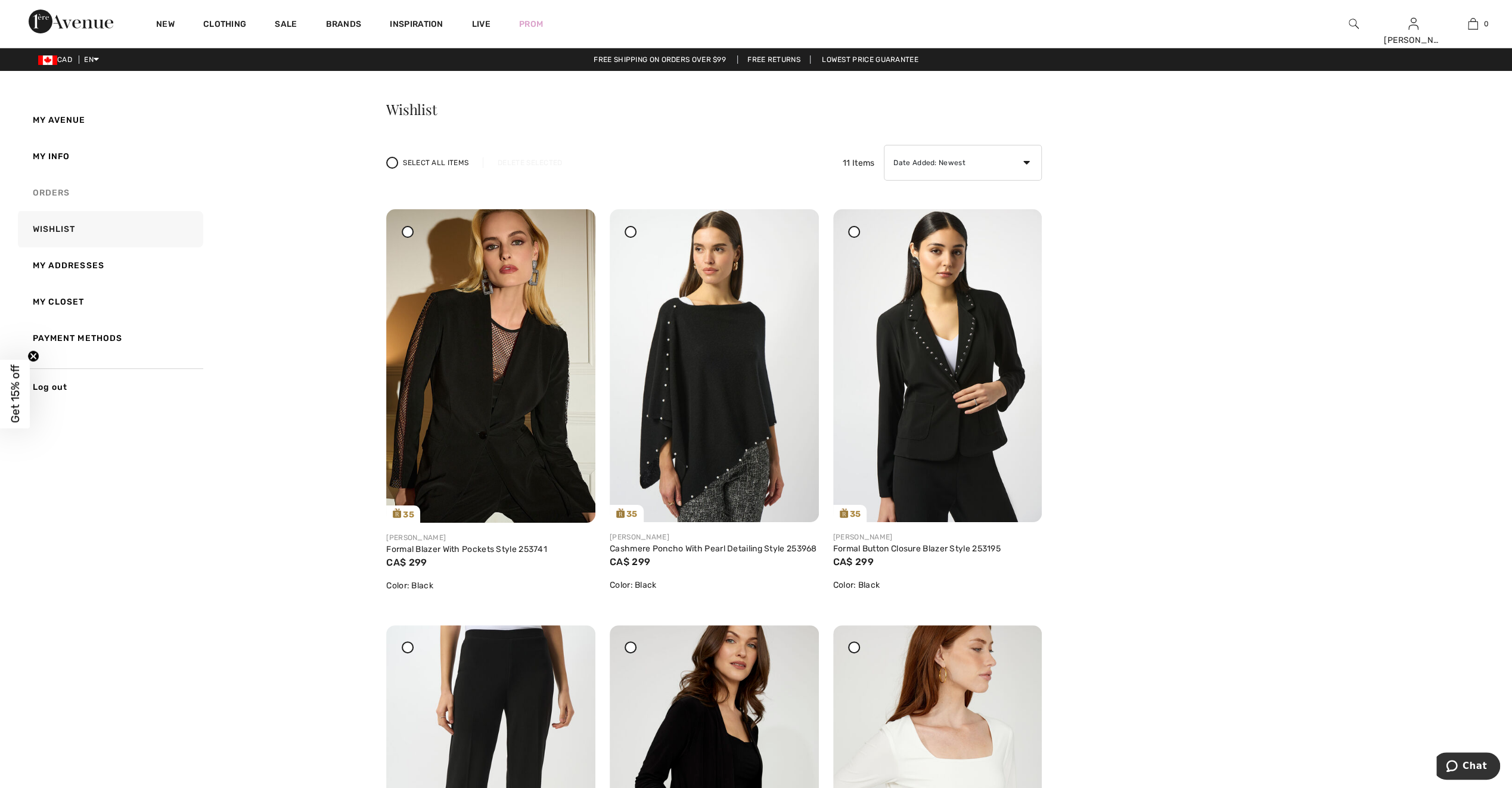
click at [47, 191] on link "Orders" at bounding box center [109, 192] width 187 height 36
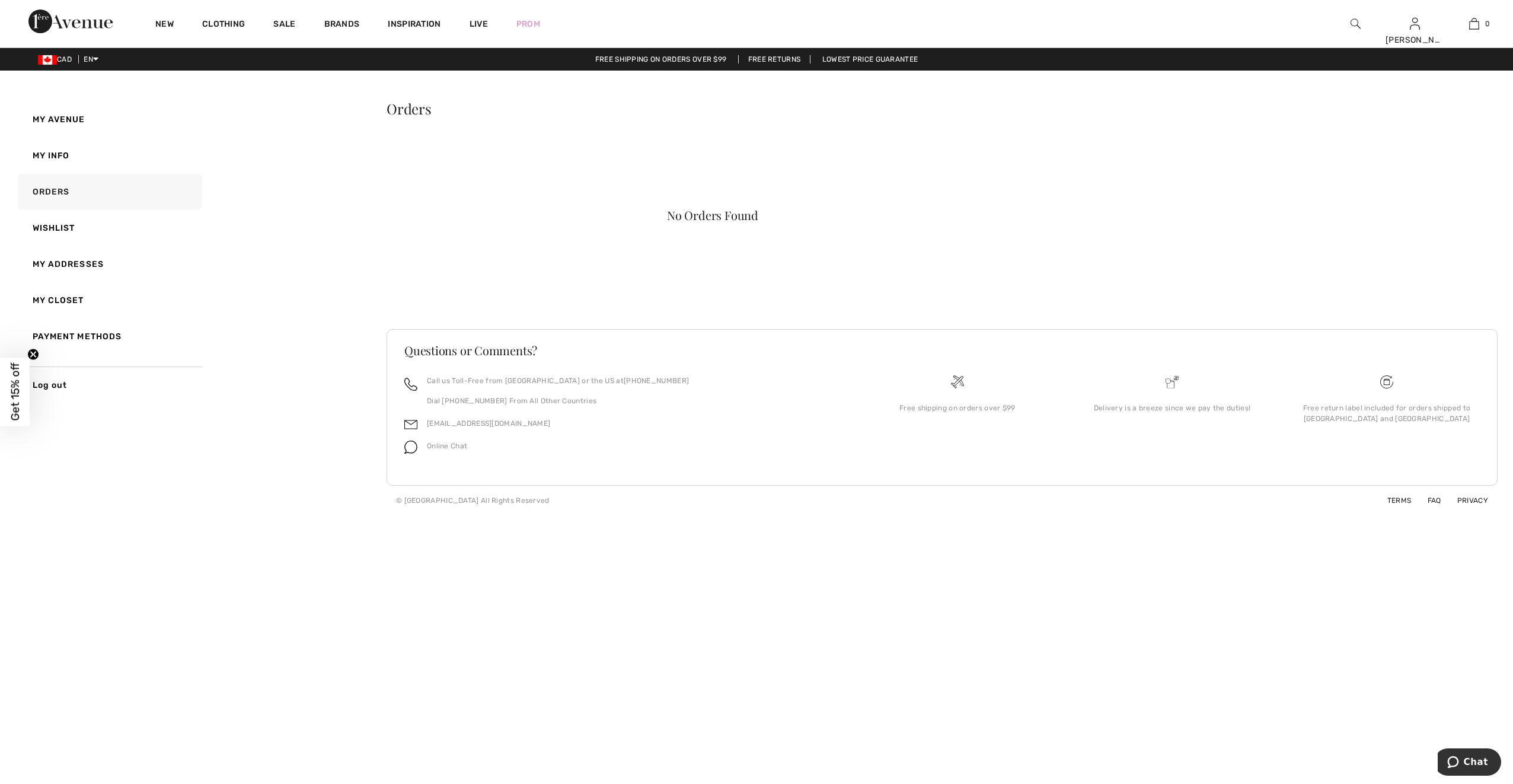
click at [41, 156] on link "My Info" at bounding box center [109, 155] width 187 height 36
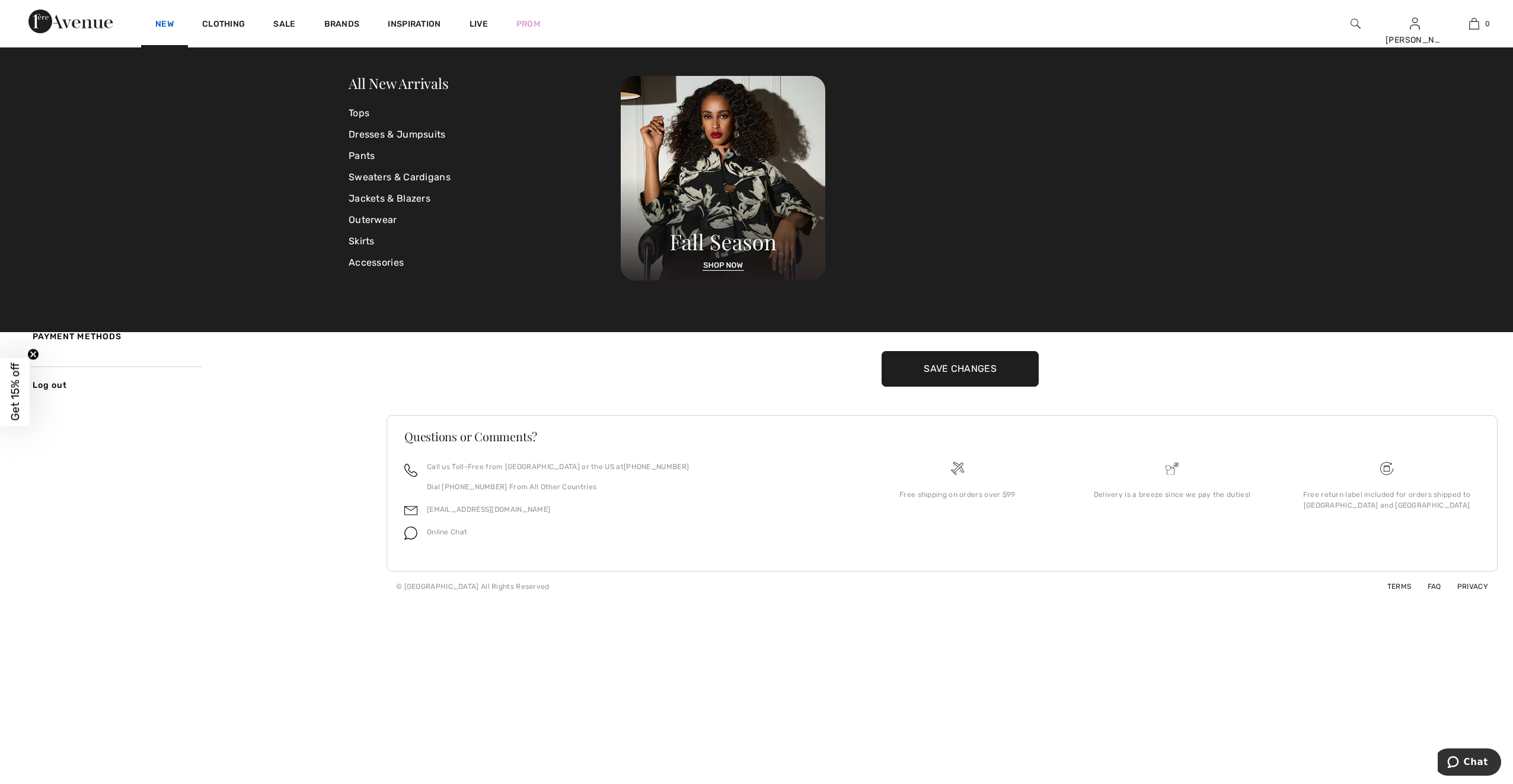
click at [162, 22] on link "New" at bounding box center [164, 25] width 18 height 12
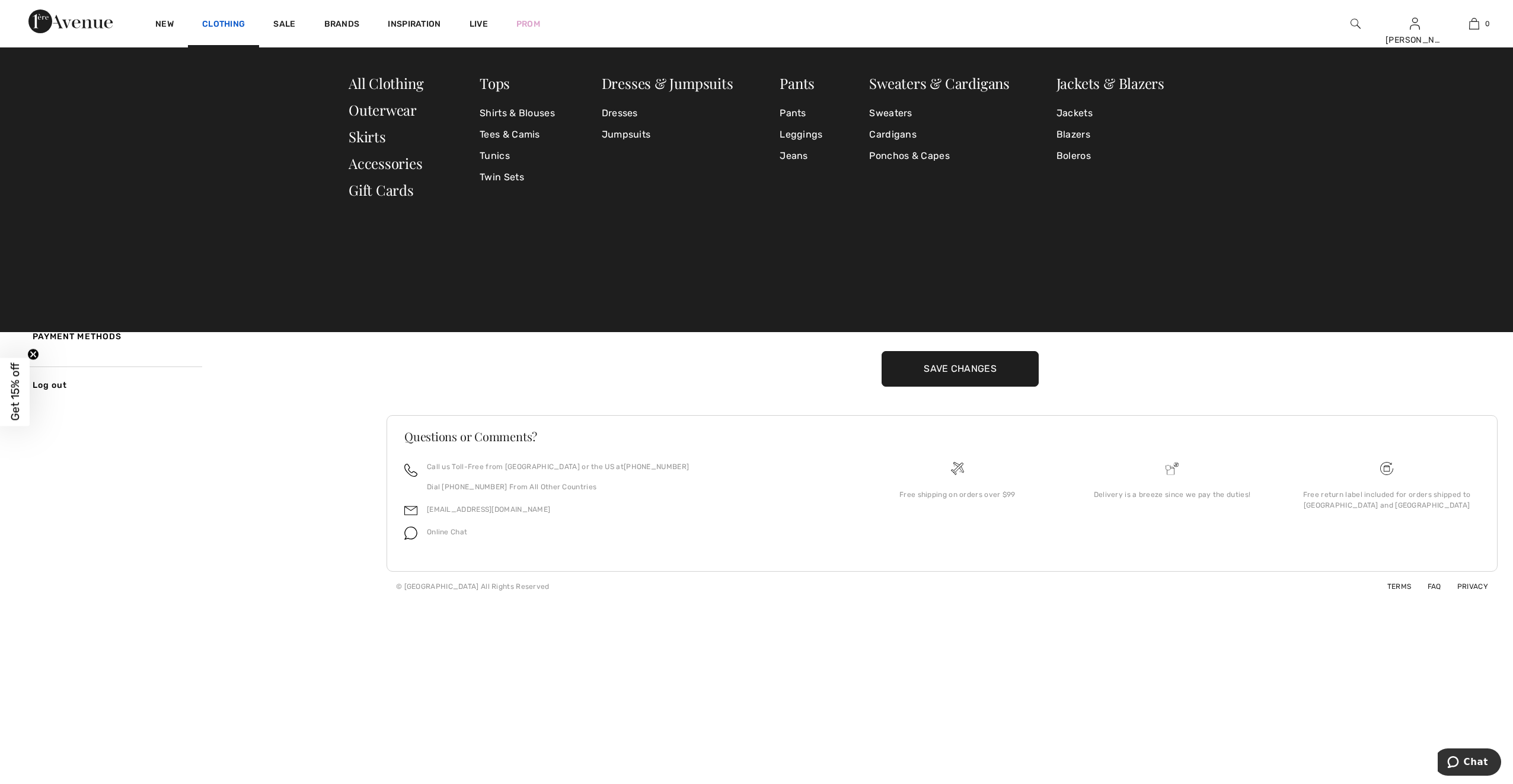
click at [221, 24] on link "Clothing" at bounding box center [223, 25] width 43 height 12
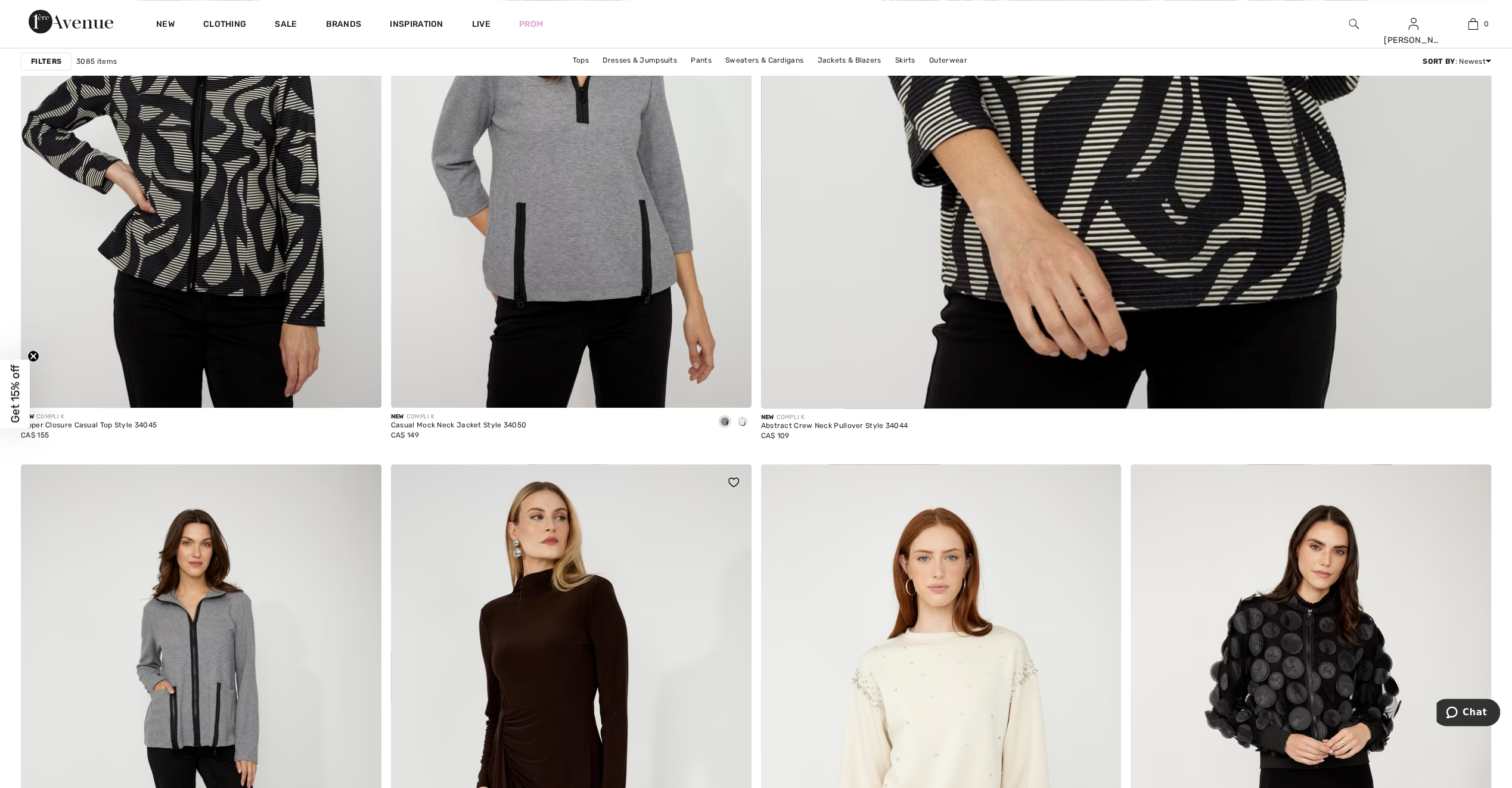
scroll to position [1192, 0]
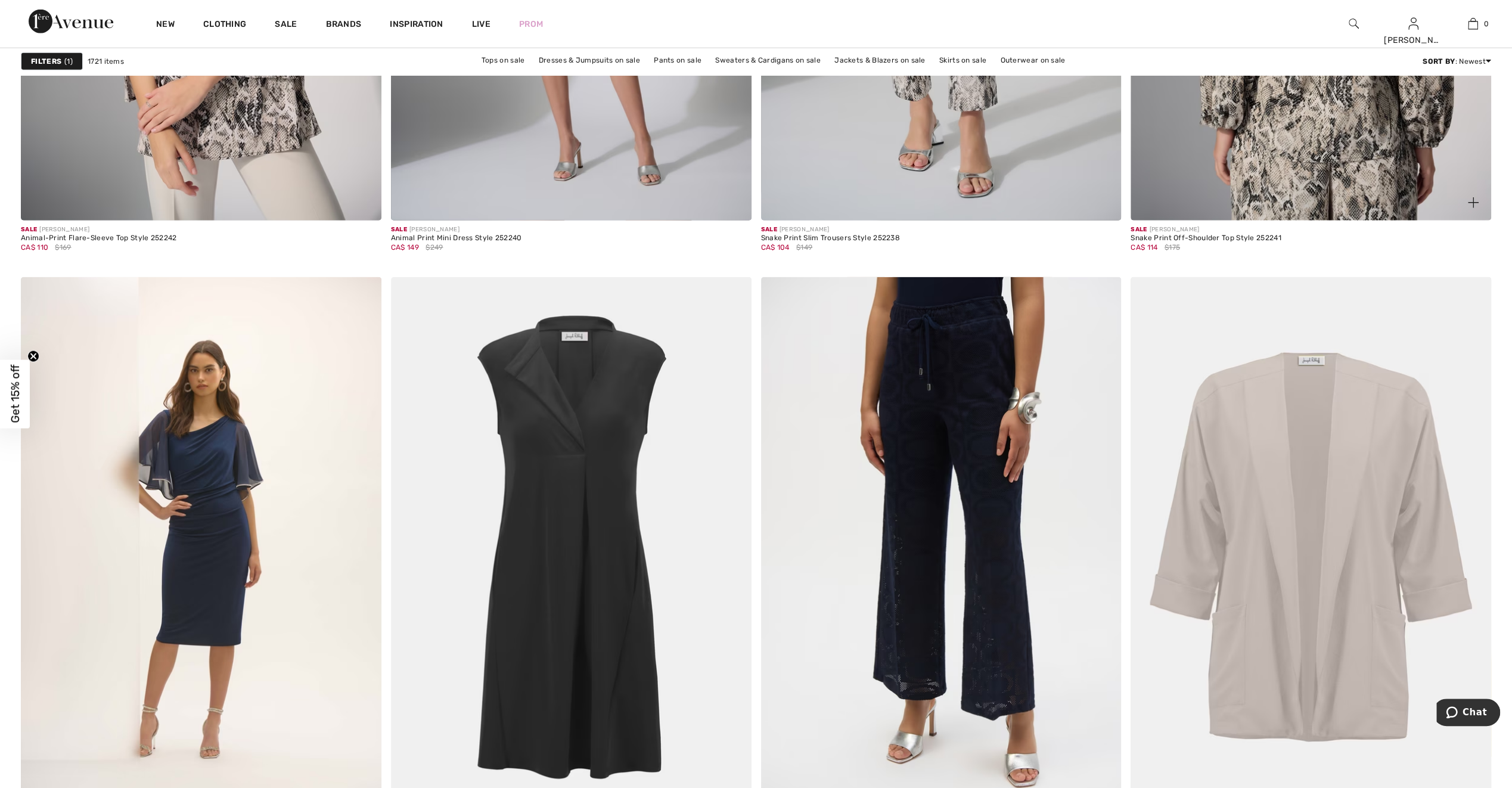
scroll to position [7748, 0]
